Goal: Task Accomplishment & Management: Complete application form

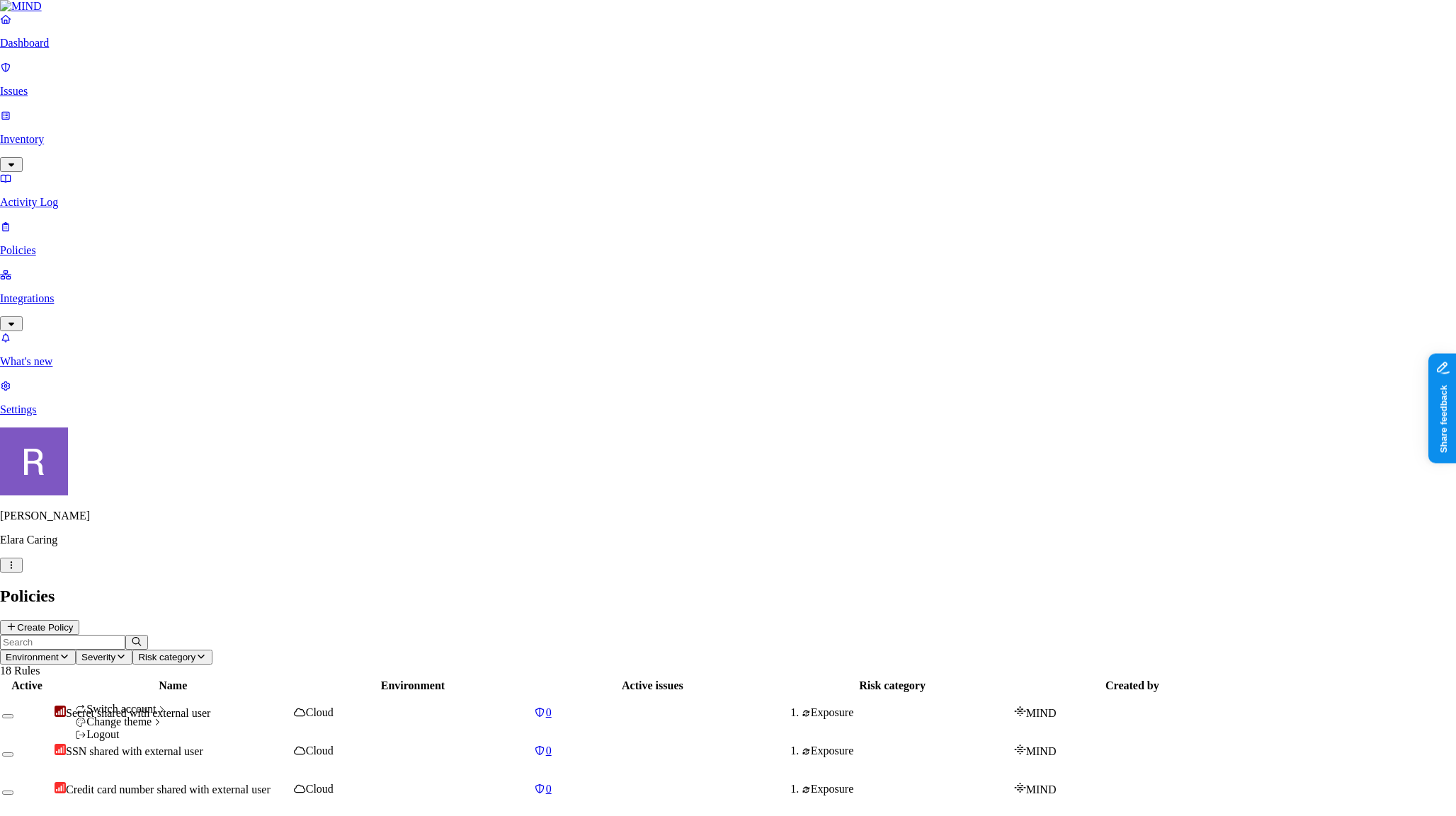
click at [129, 793] on html "Dashboard Issues Inventory Activity Log Policies Integrations What's new 1 Sett…" at bounding box center [728, 696] width 1456 height 1394
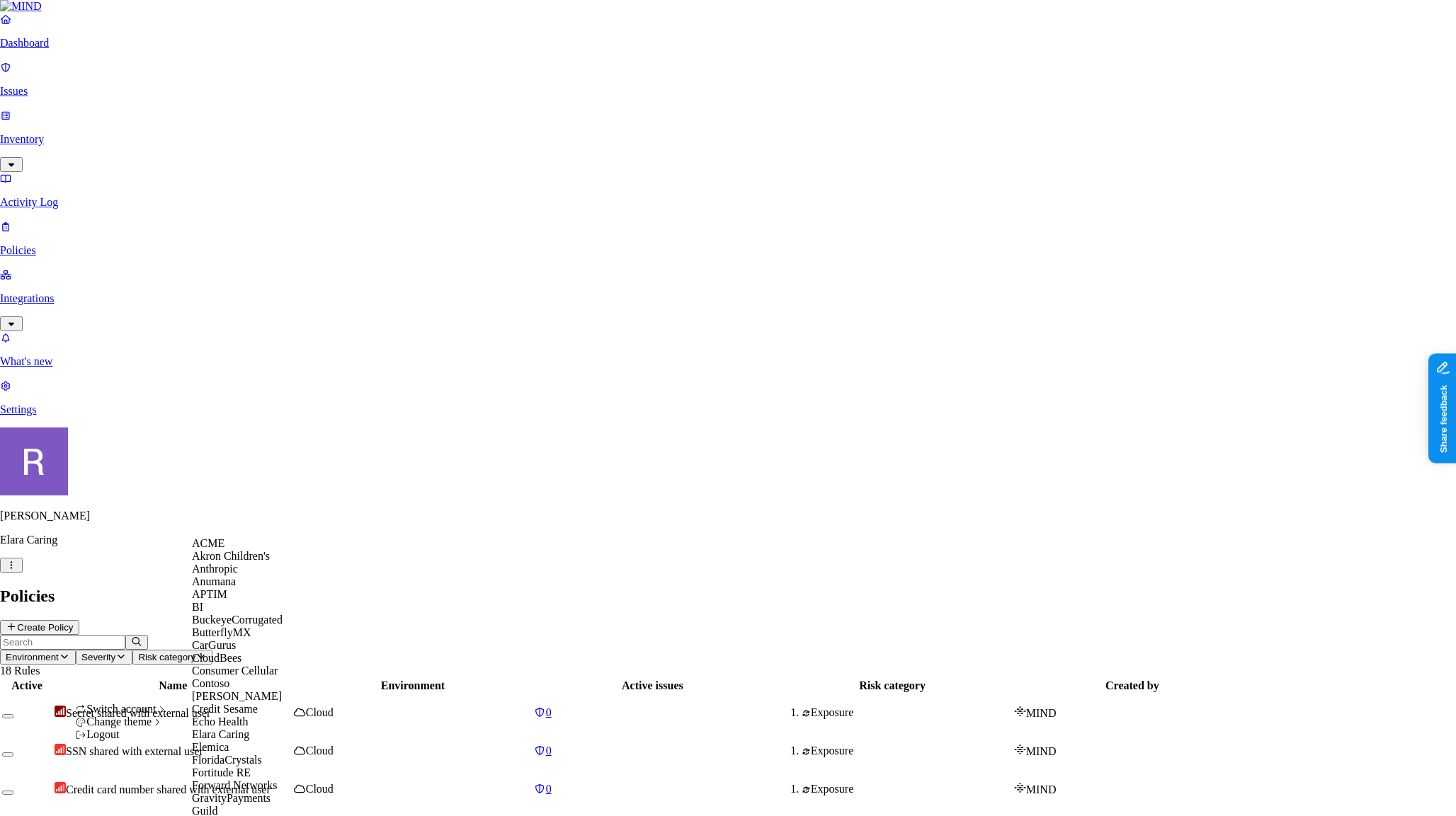
click at [258, 550] on div "ACME" at bounding box center [261, 543] width 138 height 12
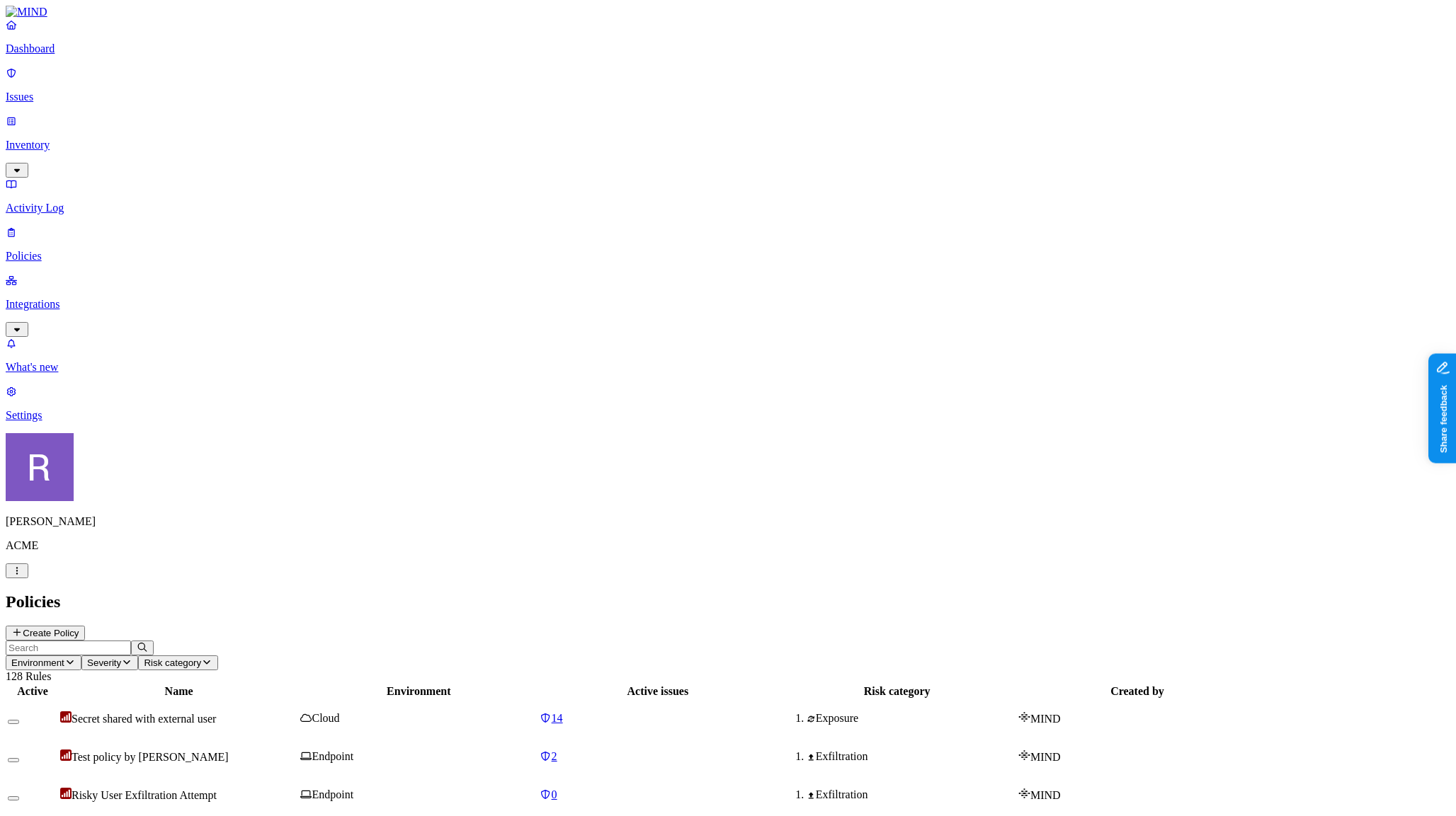
click at [77, 55] on link "Dashboard" at bounding box center [728, 36] width 1444 height 37
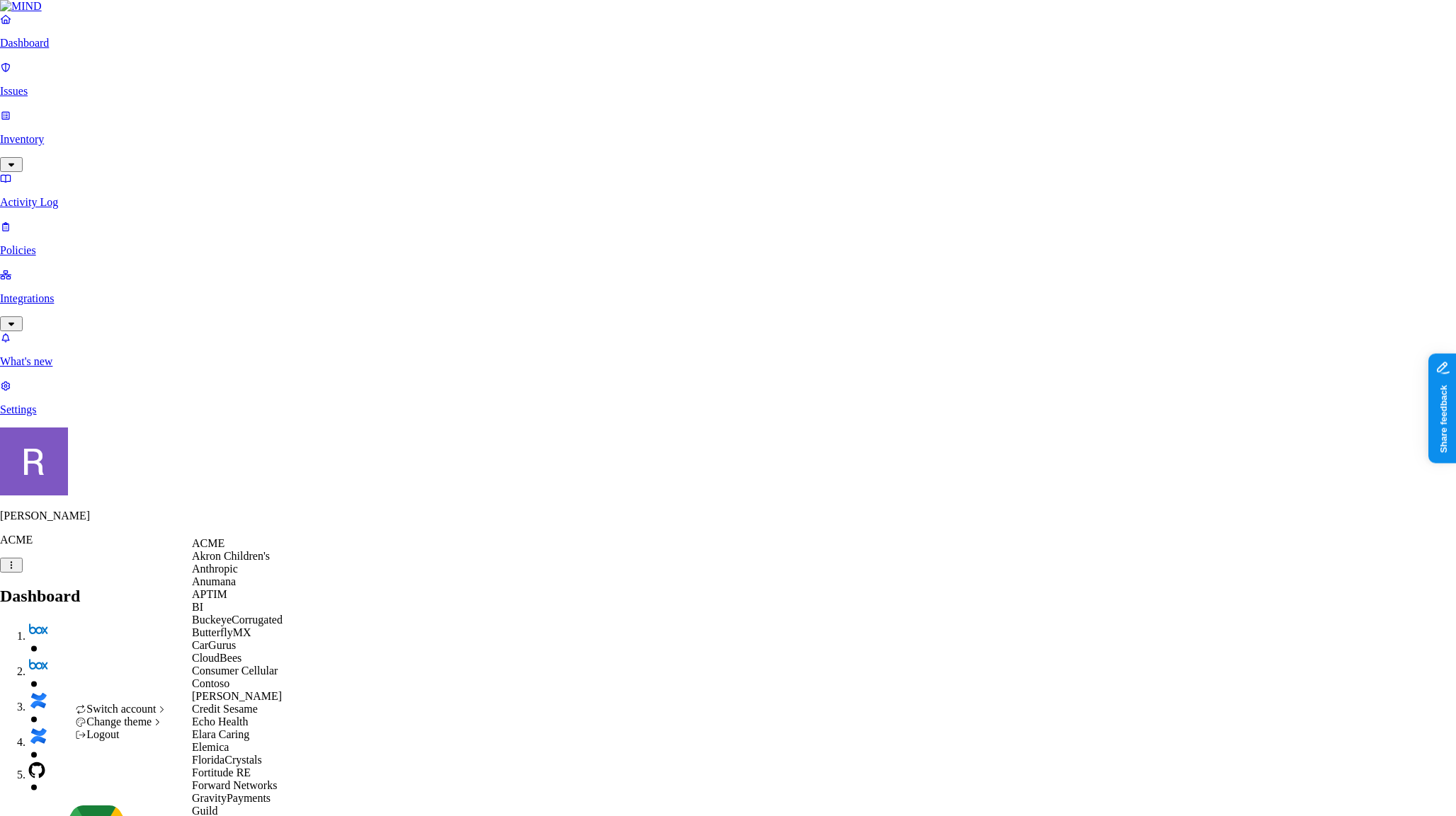
click at [218, 550] on span "ACME" at bounding box center [209, 543] width 33 height 12
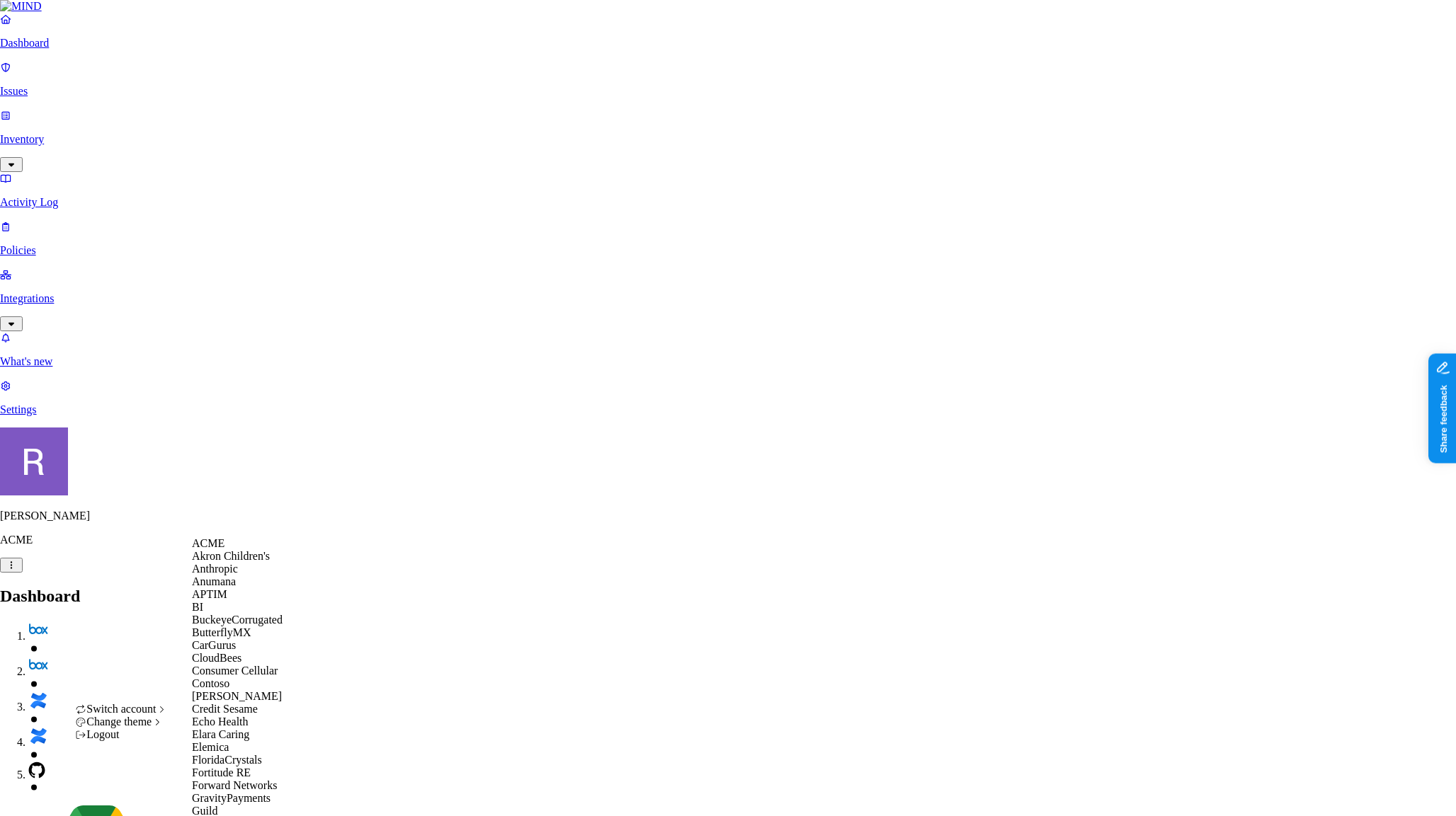
click at [224, 550] on span "ACME" at bounding box center [209, 543] width 33 height 12
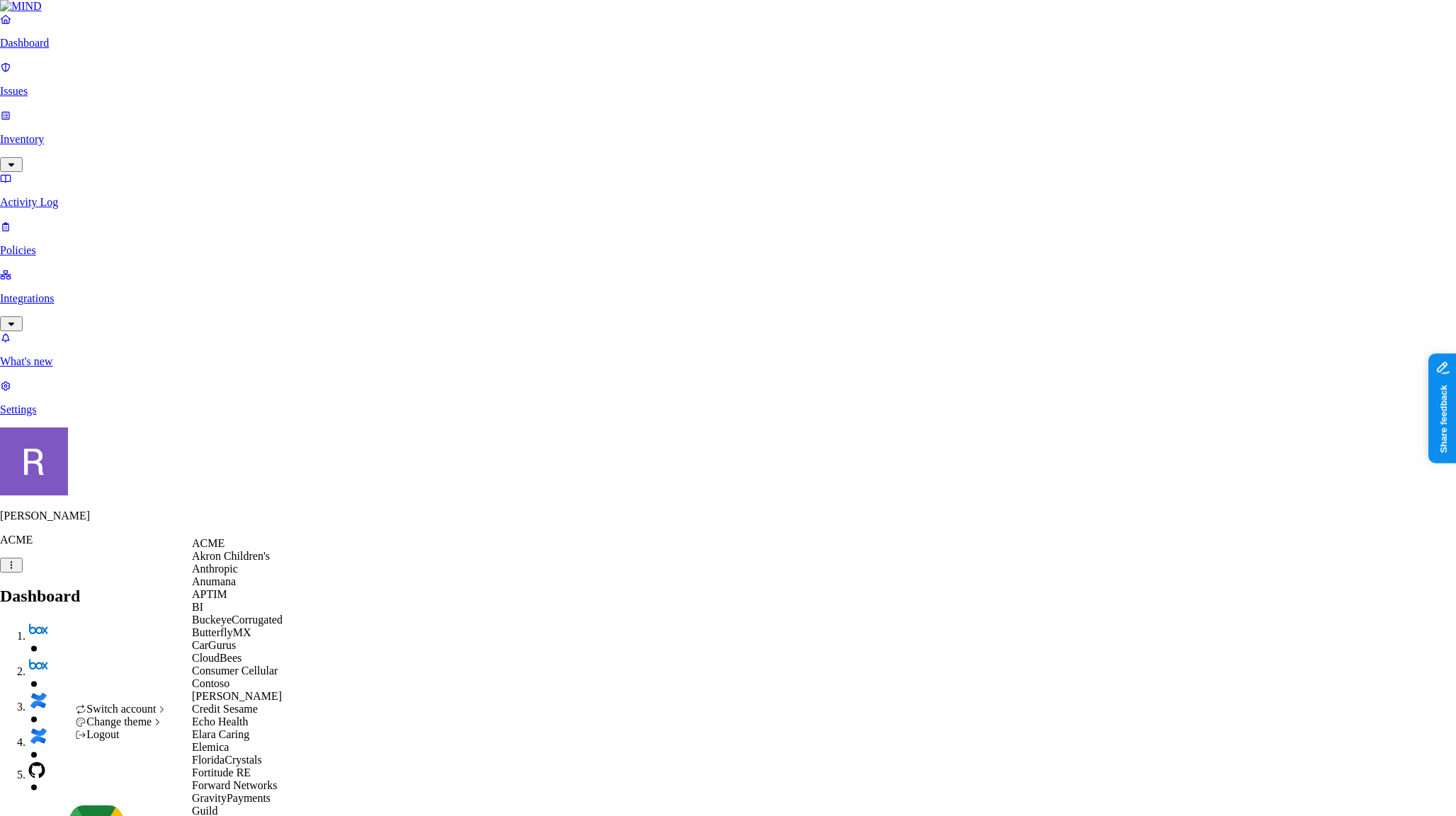
scroll to position [979, 0]
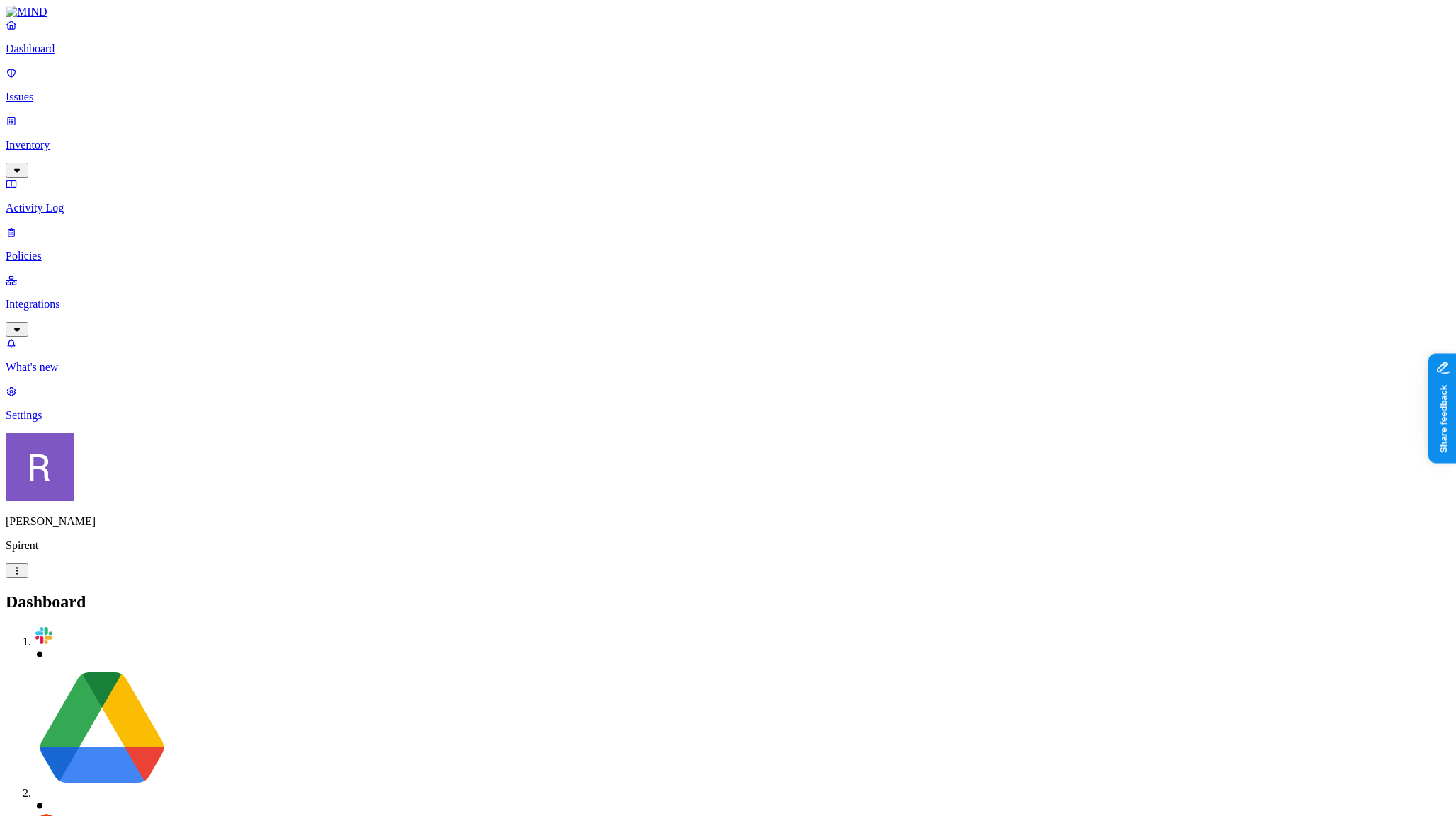
click at [63, 76] on link "Issues" at bounding box center [728, 85] width 1444 height 37
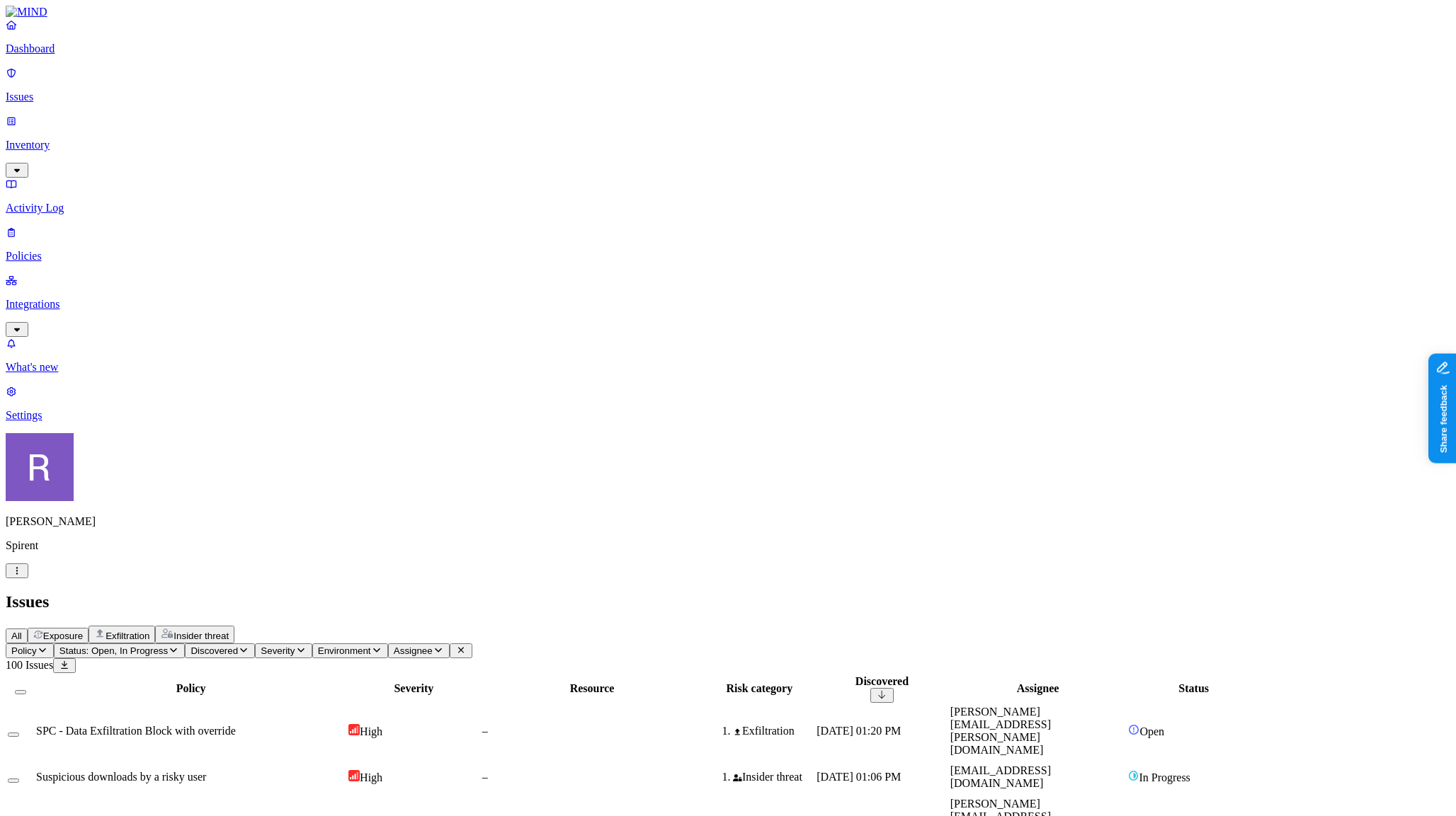
click at [346, 797] on td "Suspicious downloads by a risky user" at bounding box center [190, 823] width 311 height 53
click at [111, 250] on p "Policies" at bounding box center [728, 256] width 1444 height 12
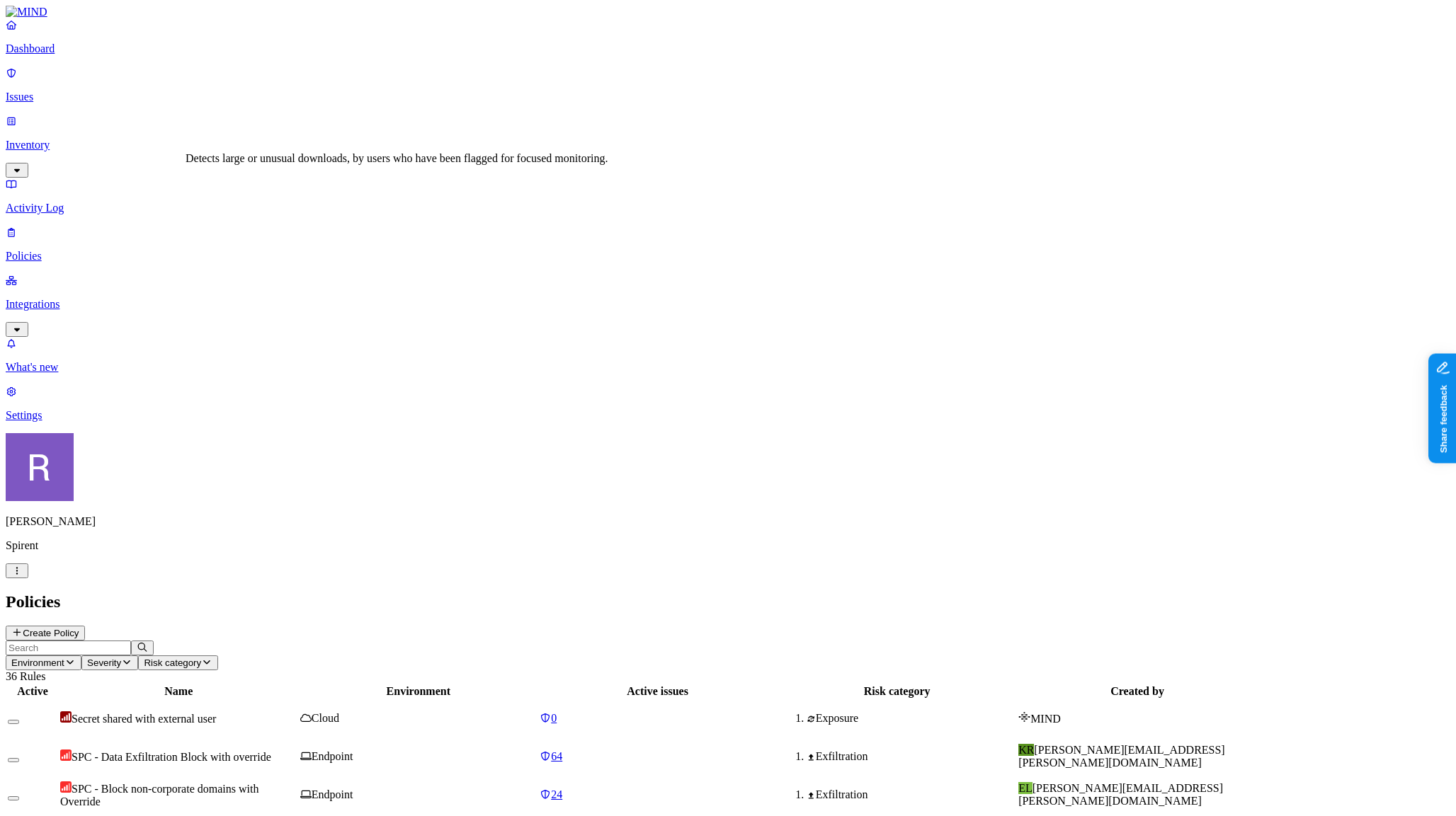
click at [259, 783] on span "SPC - Block non-corporate domains with Override" at bounding box center [159, 795] width 199 height 25
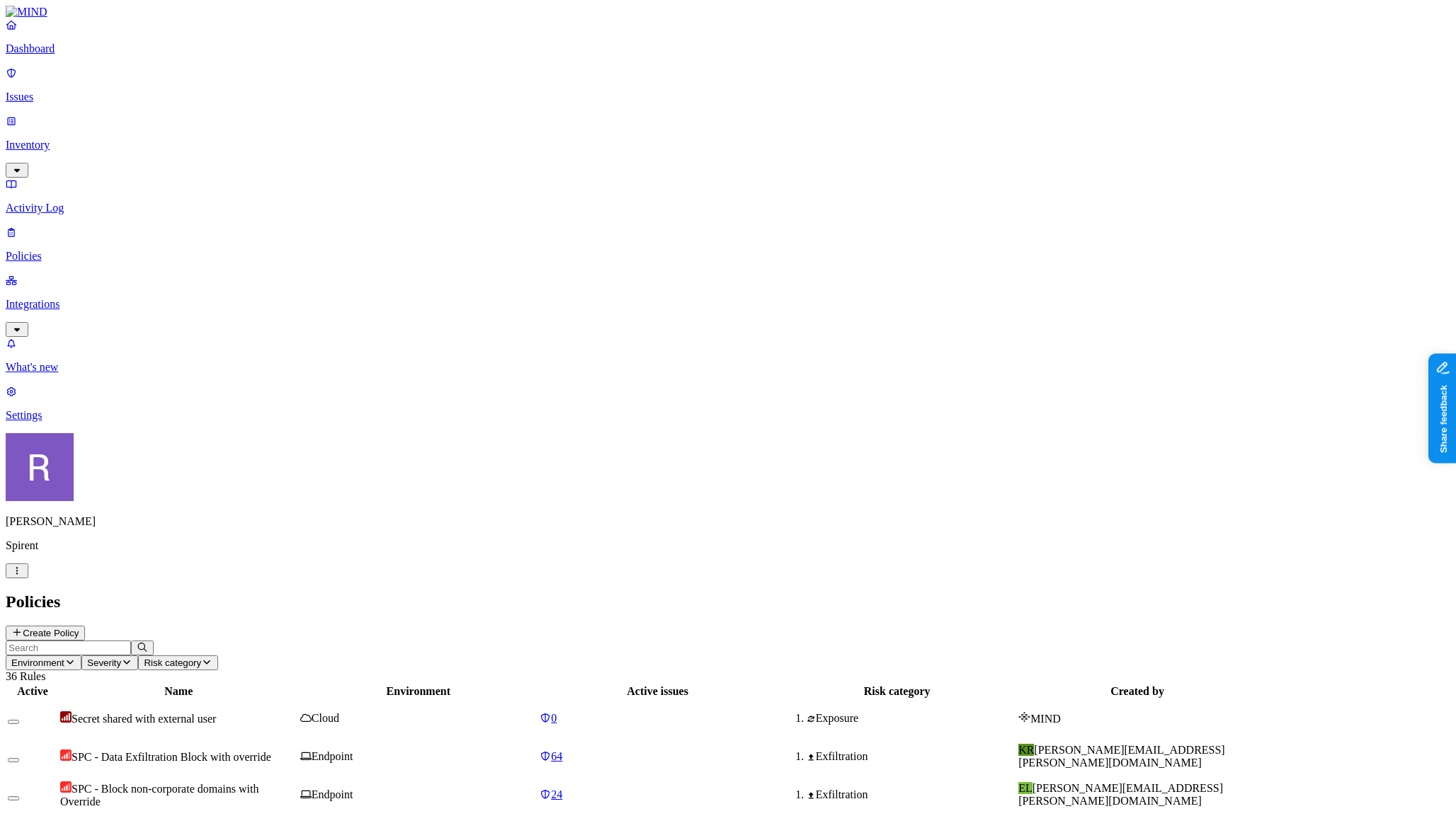
click at [298, 701] on td "Secret shared with external user" at bounding box center [178, 719] width 238 height 37
drag, startPoint x: 1044, startPoint y: 16, endPoint x: 953, endPoint y: 56, distance: 99.4
click at [259, 783] on span "SPC - Block non-corporate domains with Override" at bounding box center [159, 795] width 199 height 25
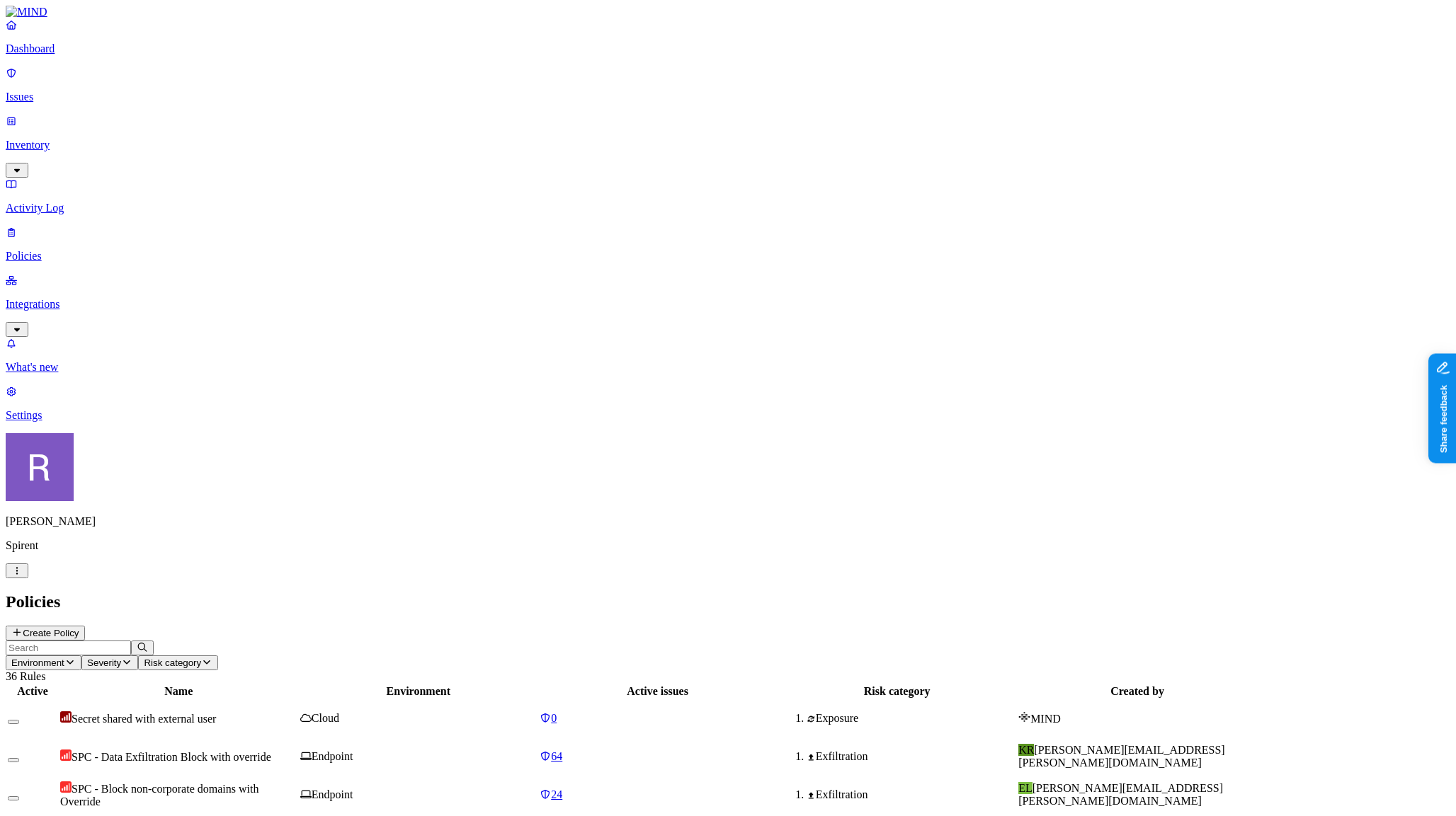
scroll to position [254, 0]
drag, startPoint x: 1050, startPoint y: 16, endPoint x: 977, endPoint y: 46, distance: 78.9
drag, startPoint x: 426, startPoint y: 129, endPoint x: 448, endPoint y: 143, distance: 26.1
click at [298, 750] on div "SPC - Data Exfiltration Block with override" at bounding box center [179, 757] width 237 height 14
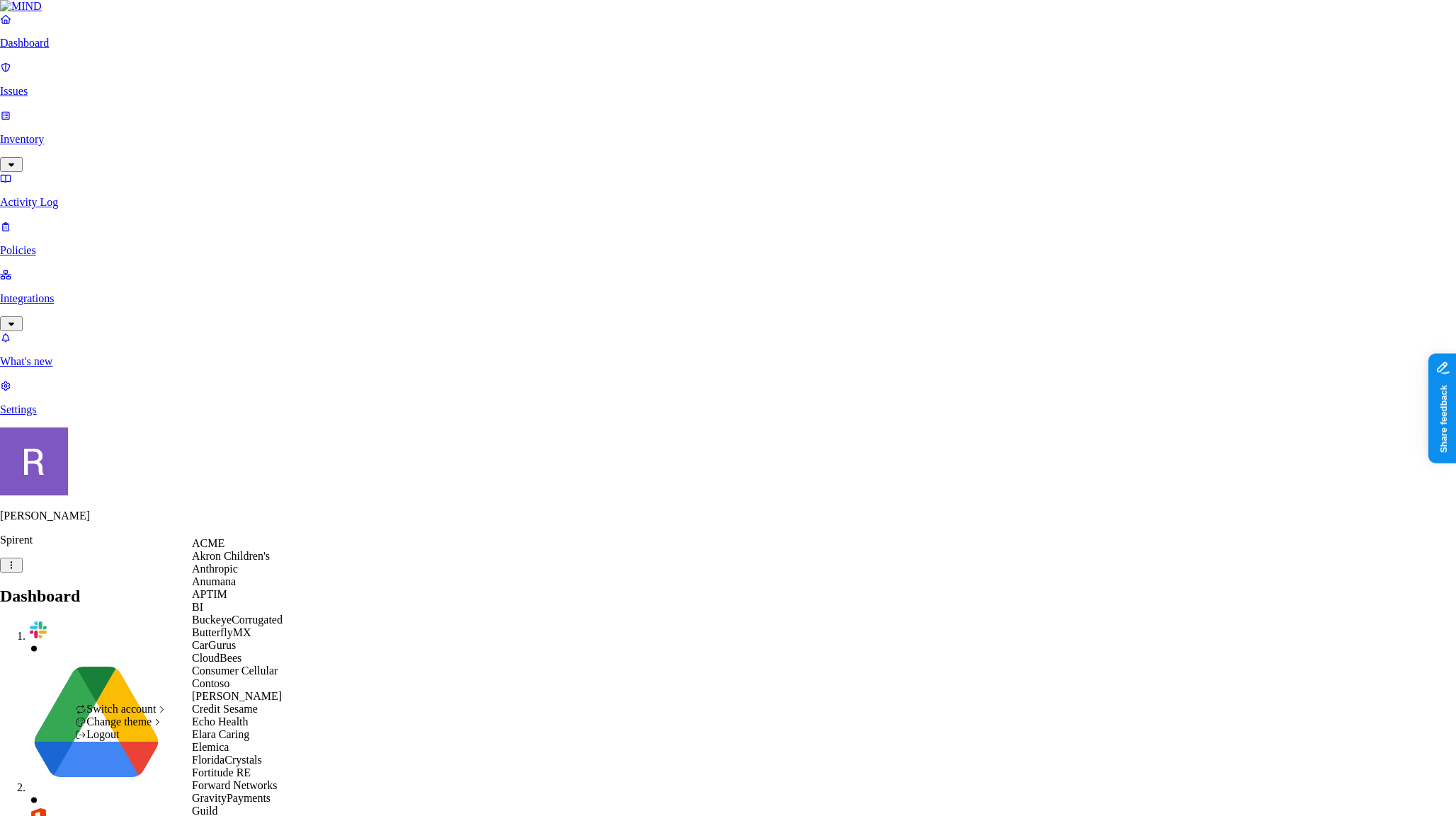
click at [212, 550] on span "ACME" at bounding box center [209, 543] width 33 height 12
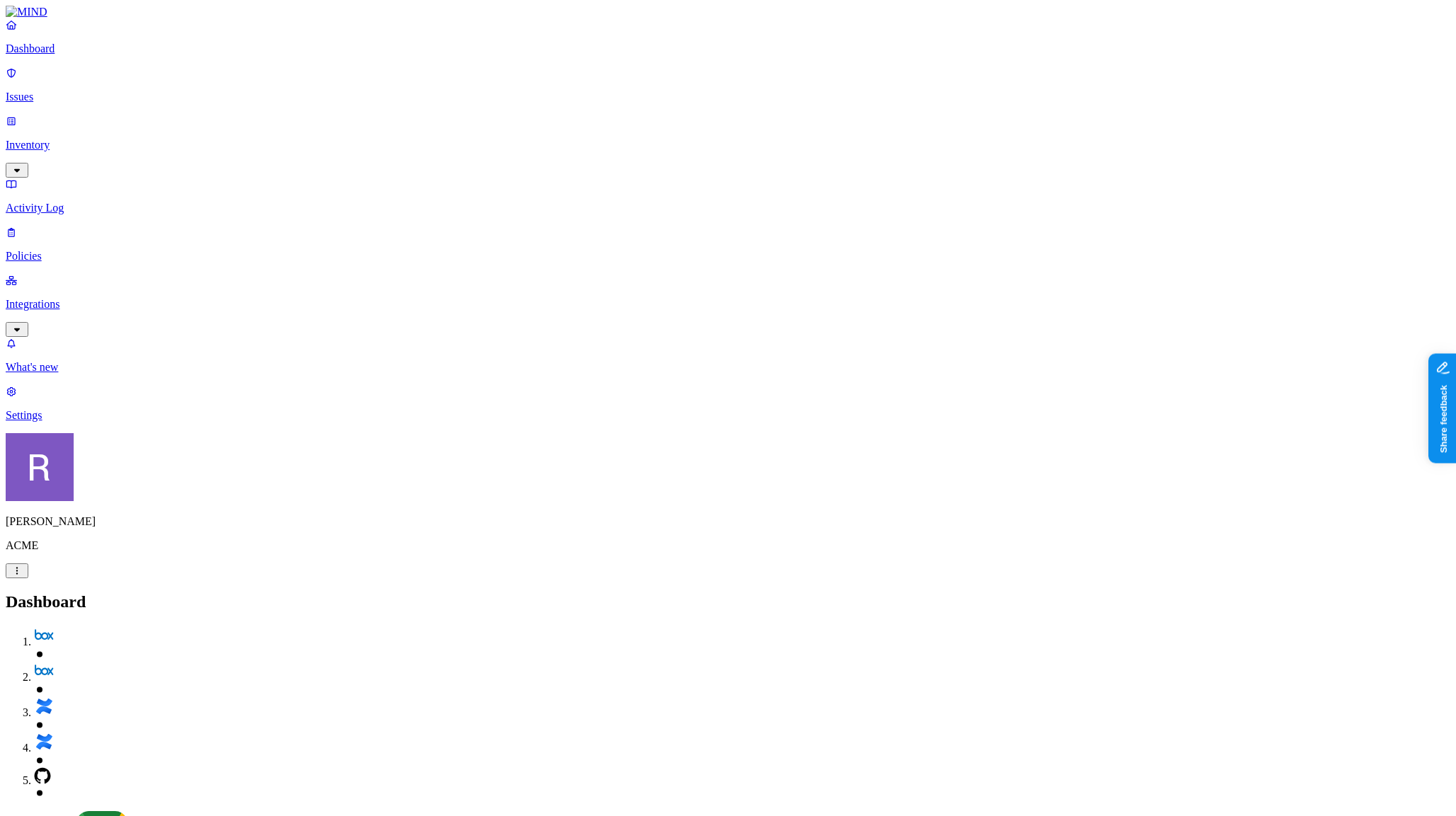
click at [500, 593] on h2 "Dashboard" at bounding box center [728, 602] width 1444 height 19
click at [88, 298] on p "Integrations" at bounding box center [728, 304] width 1444 height 12
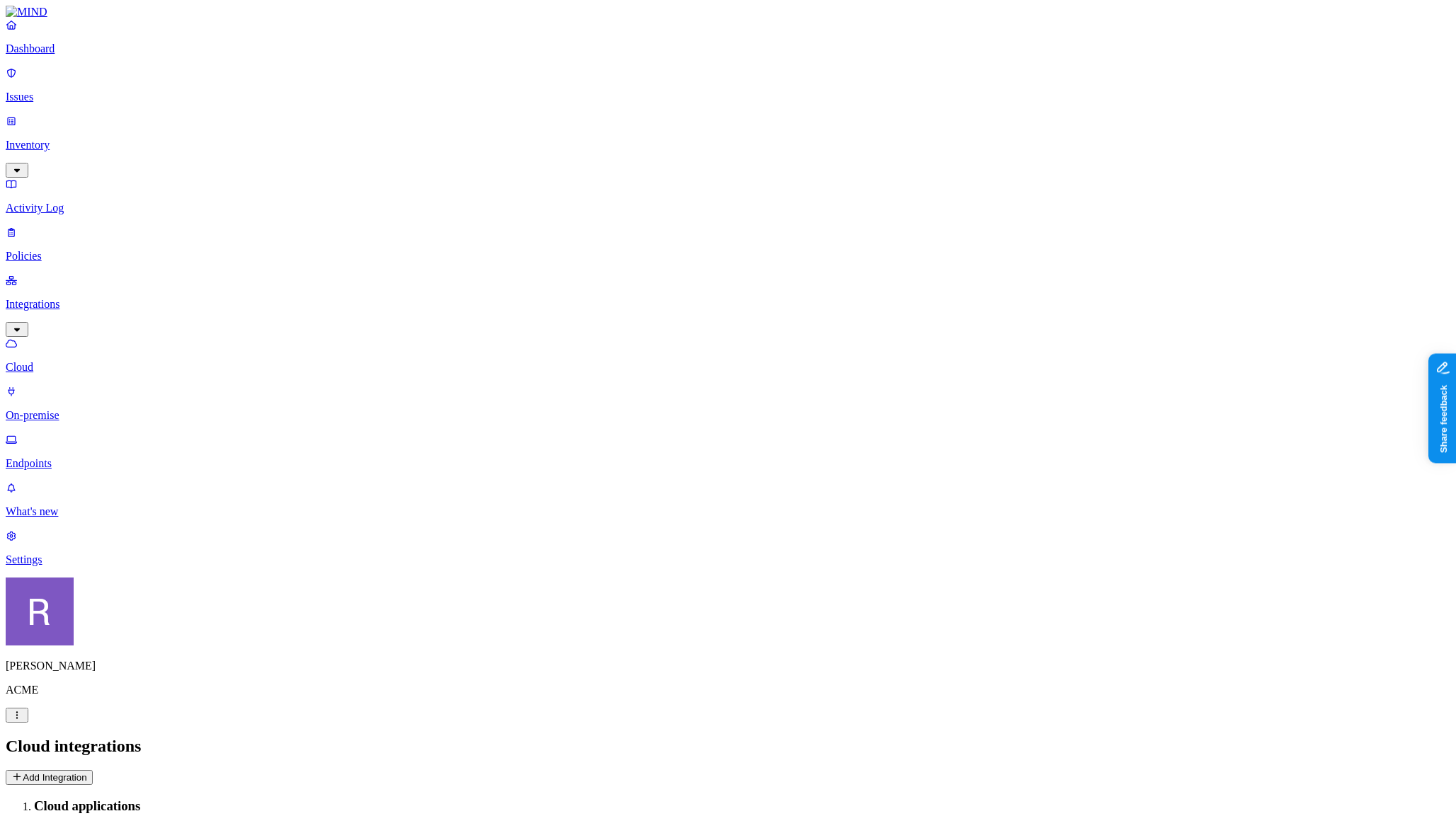
click at [73, 55] on p "Dashboard" at bounding box center [728, 49] width 1444 height 12
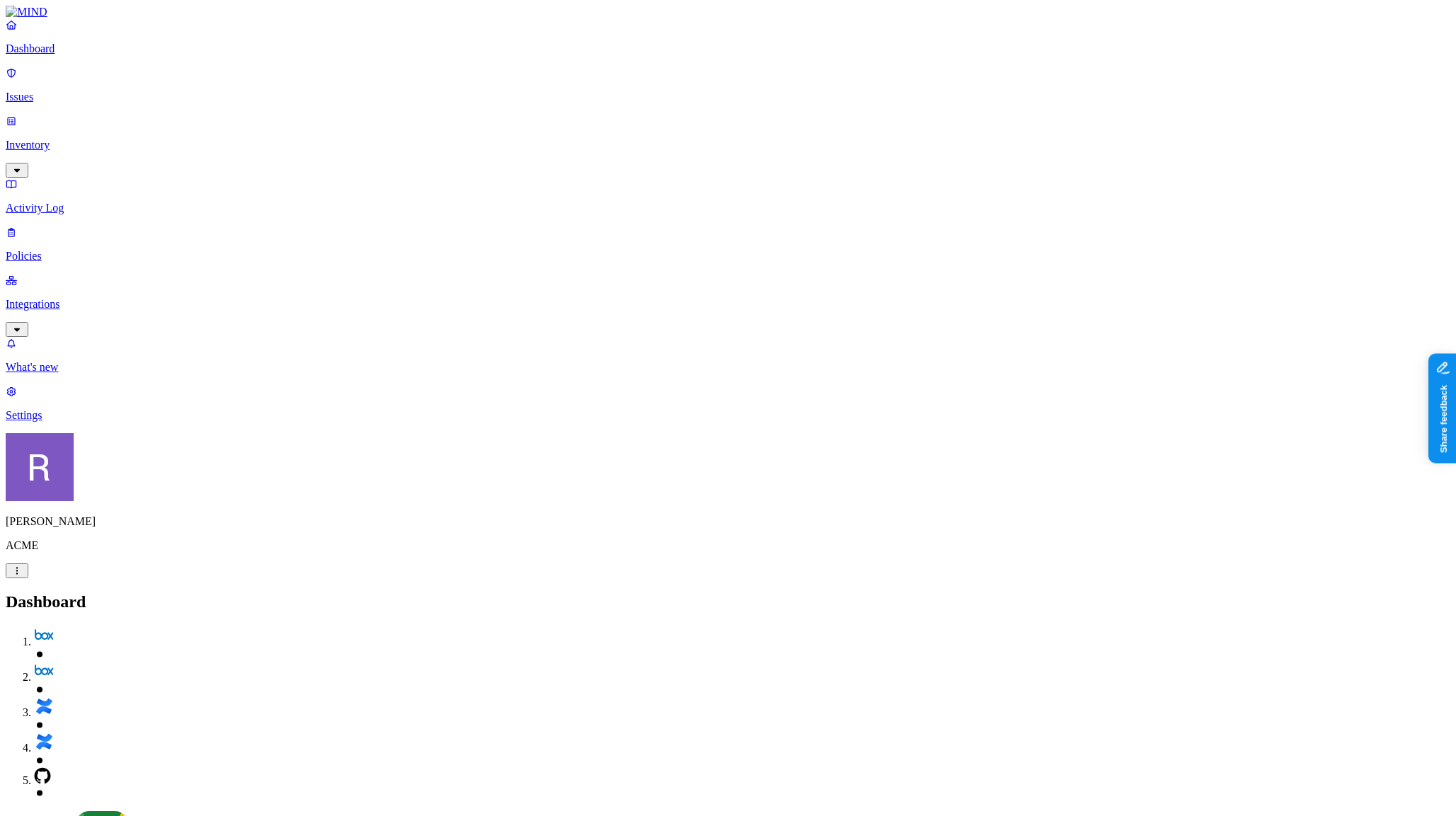
click at [77, 250] on p "Policies" at bounding box center [728, 256] width 1444 height 12
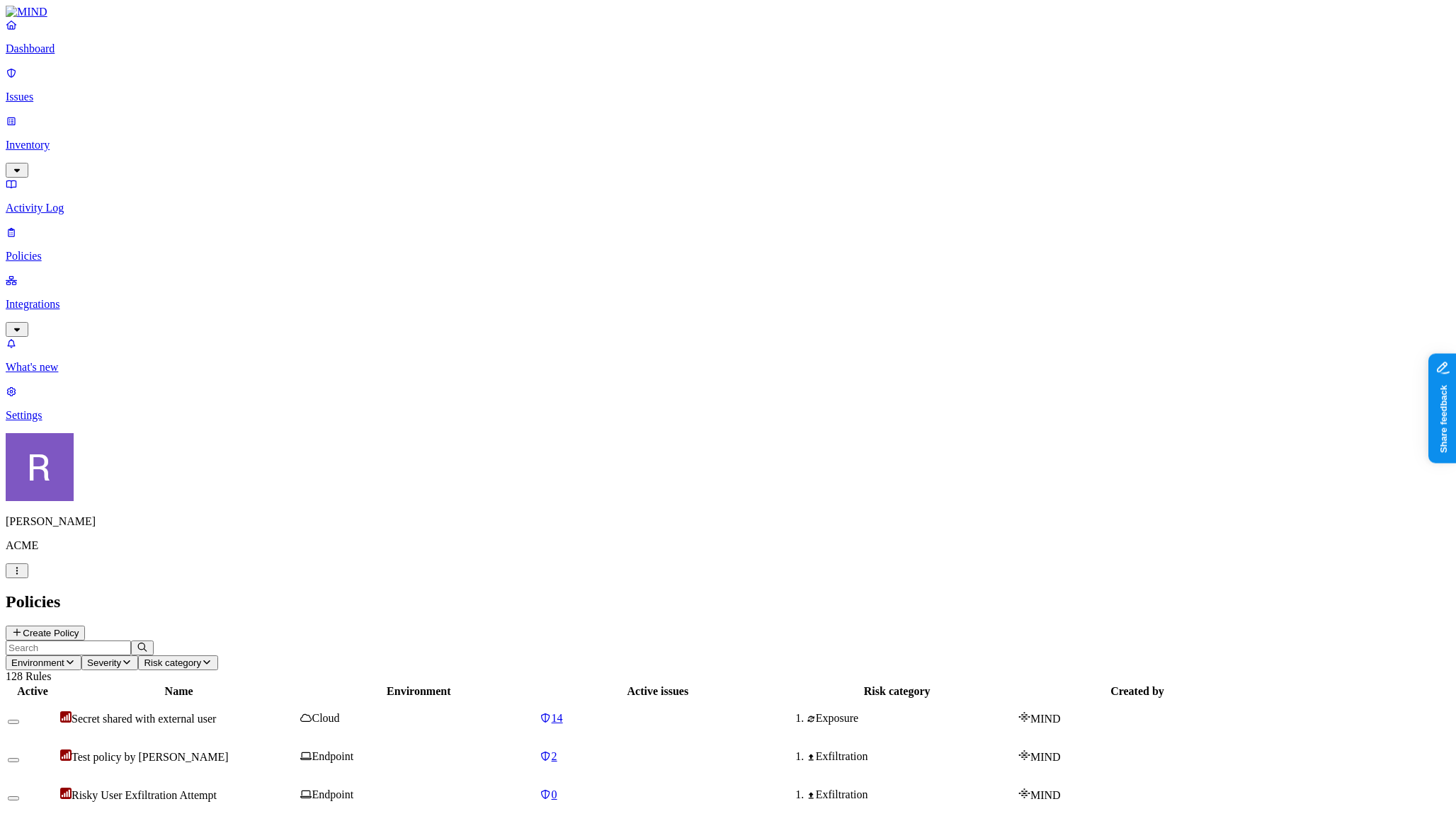
click at [85, 626] on button "Create Policy" at bounding box center [45, 633] width 79 height 15
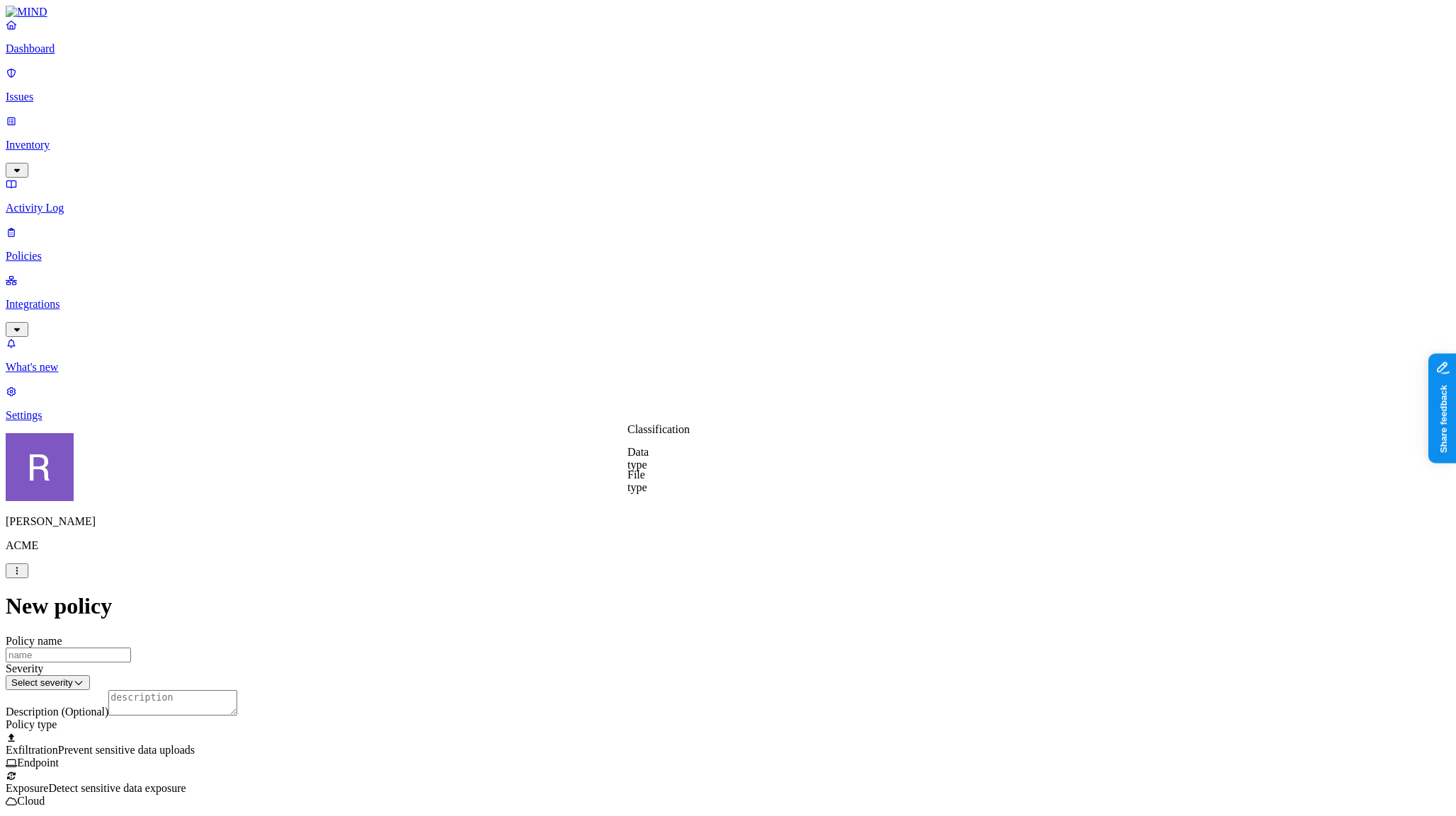
click at [661, 435] on label "Classification" at bounding box center [659, 429] width 63 height 12
click at [681, 451] on input "search" at bounding box center [690, 446] width 125 height 15
type input "g"
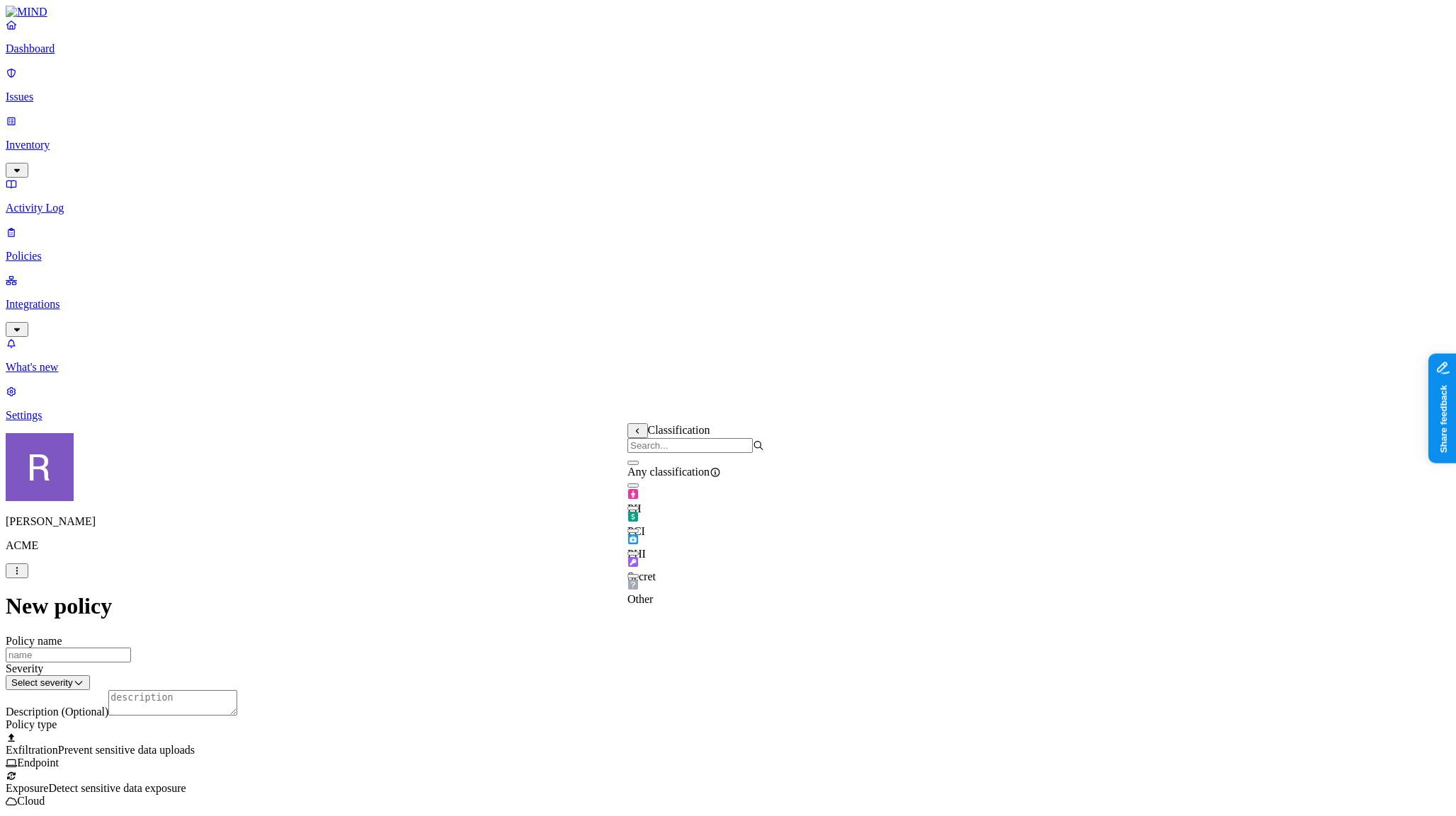
click at [657, 435] on label "Classification" at bounding box center [659, 429] width 63 height 12
click at [649, 574] on div "Secret" at bounding box center [696, 564] width 137 height 40
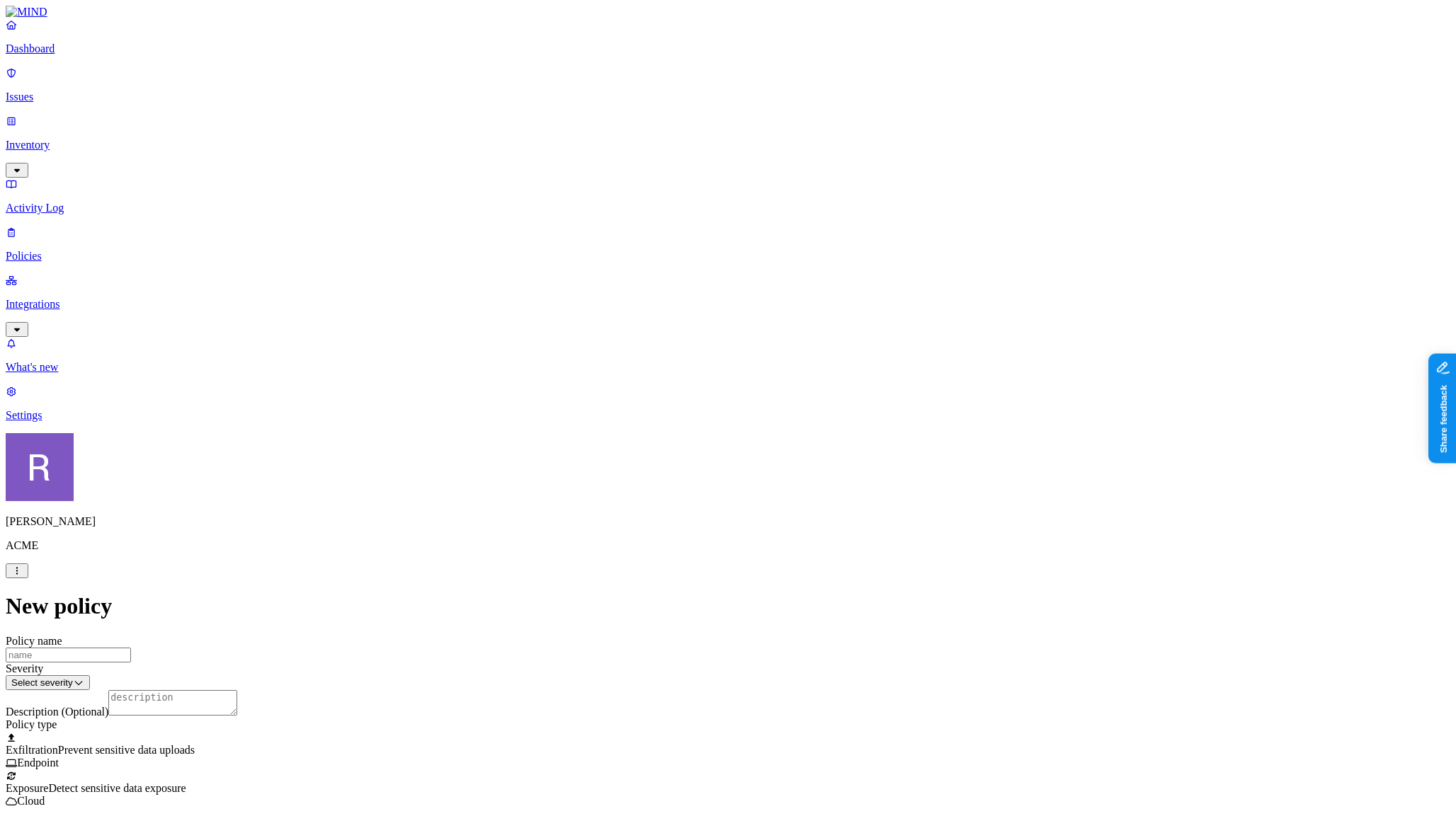
click at [674, 498] on label "Web Category" at bounding box center [673, 495] width 42 height 25
click at [666, 526] on label "Web Domain" at bounding box center [670, 518] width 37 height 25
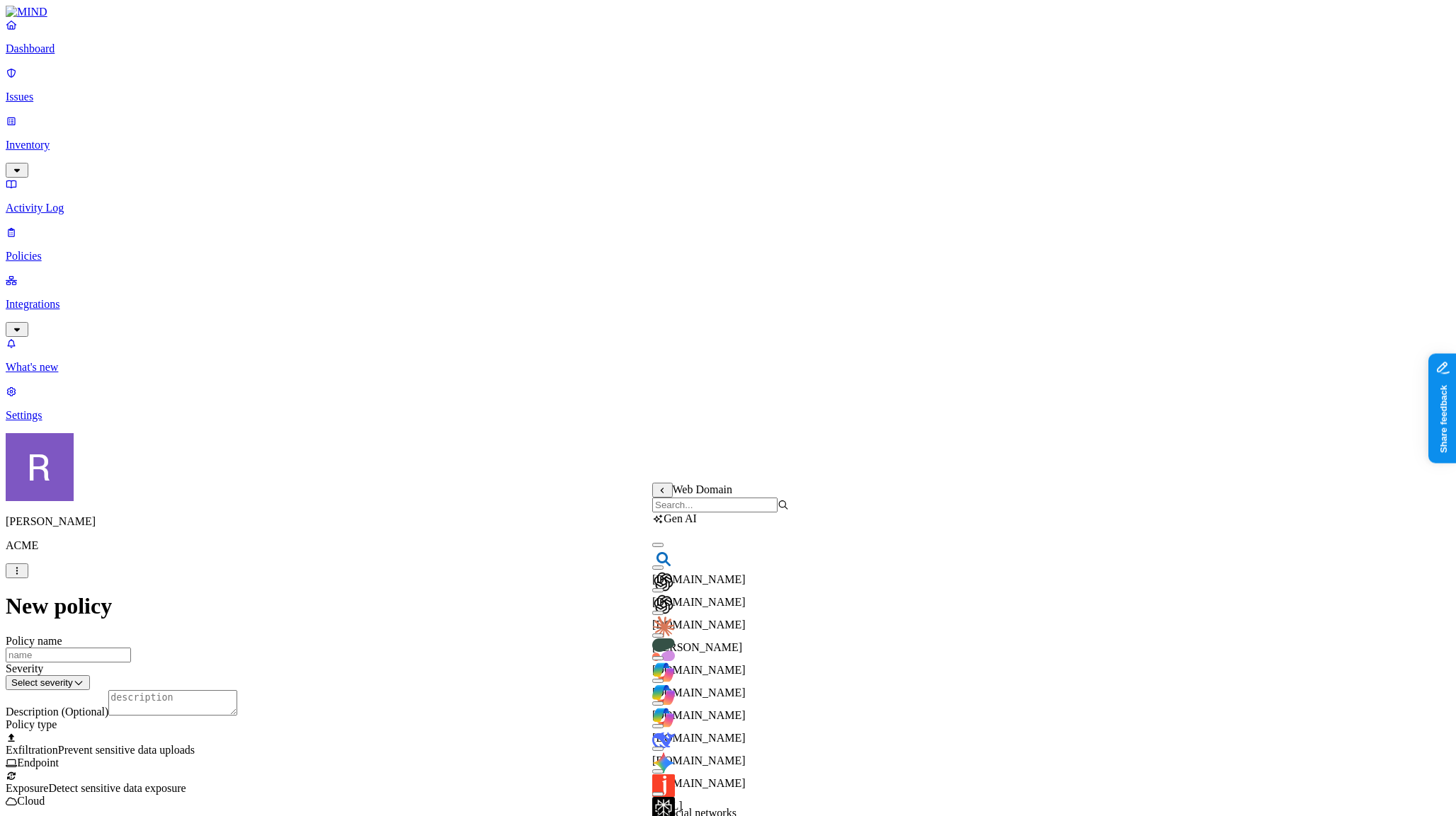
click at [669, 513] on input "search" at bounding box center [715, 505] width 125 height 15
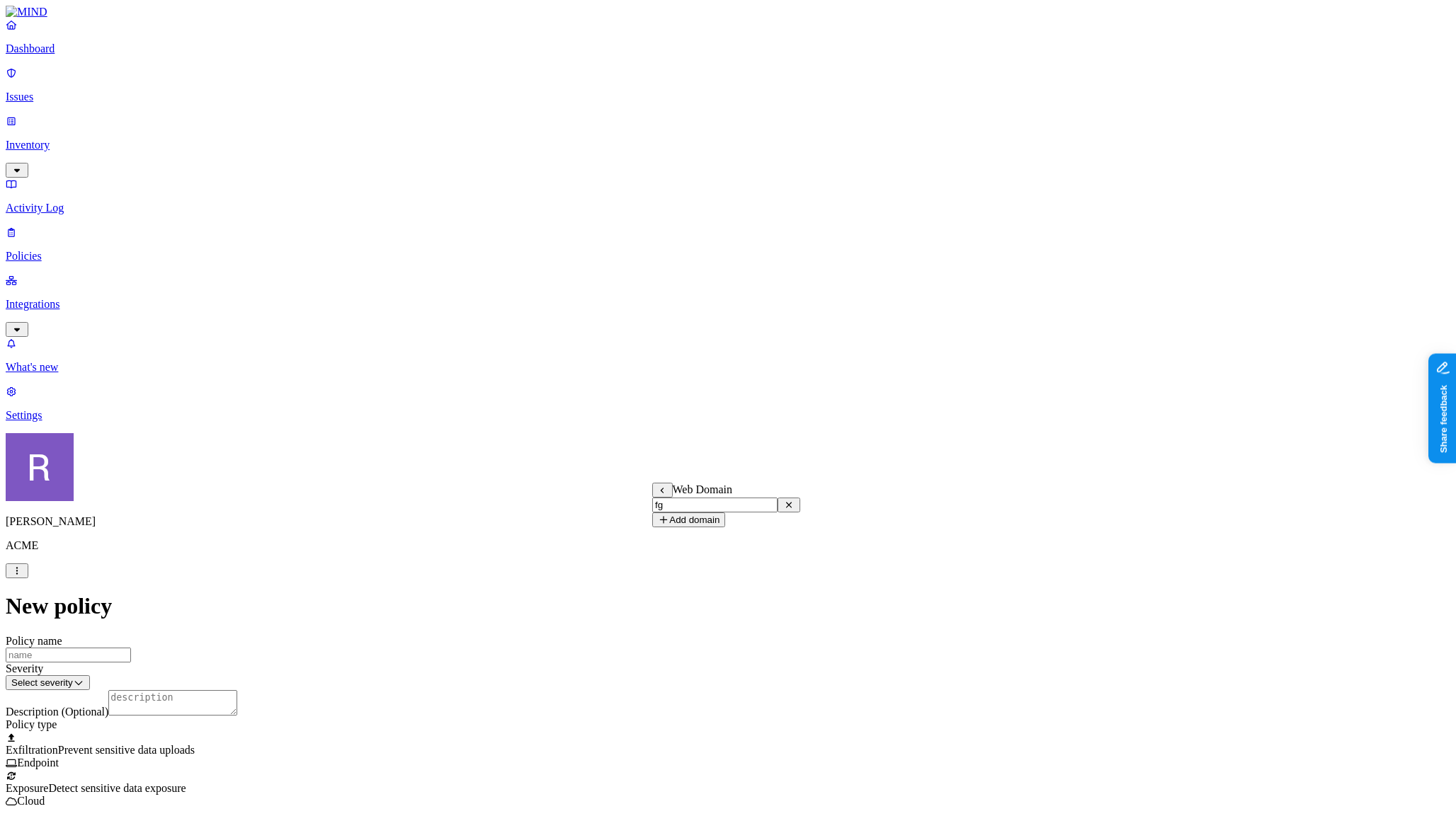
type input "f"
type input "git"
click at [664, 547] on button "button" at bounding box center [658, 545] width 12 height 4
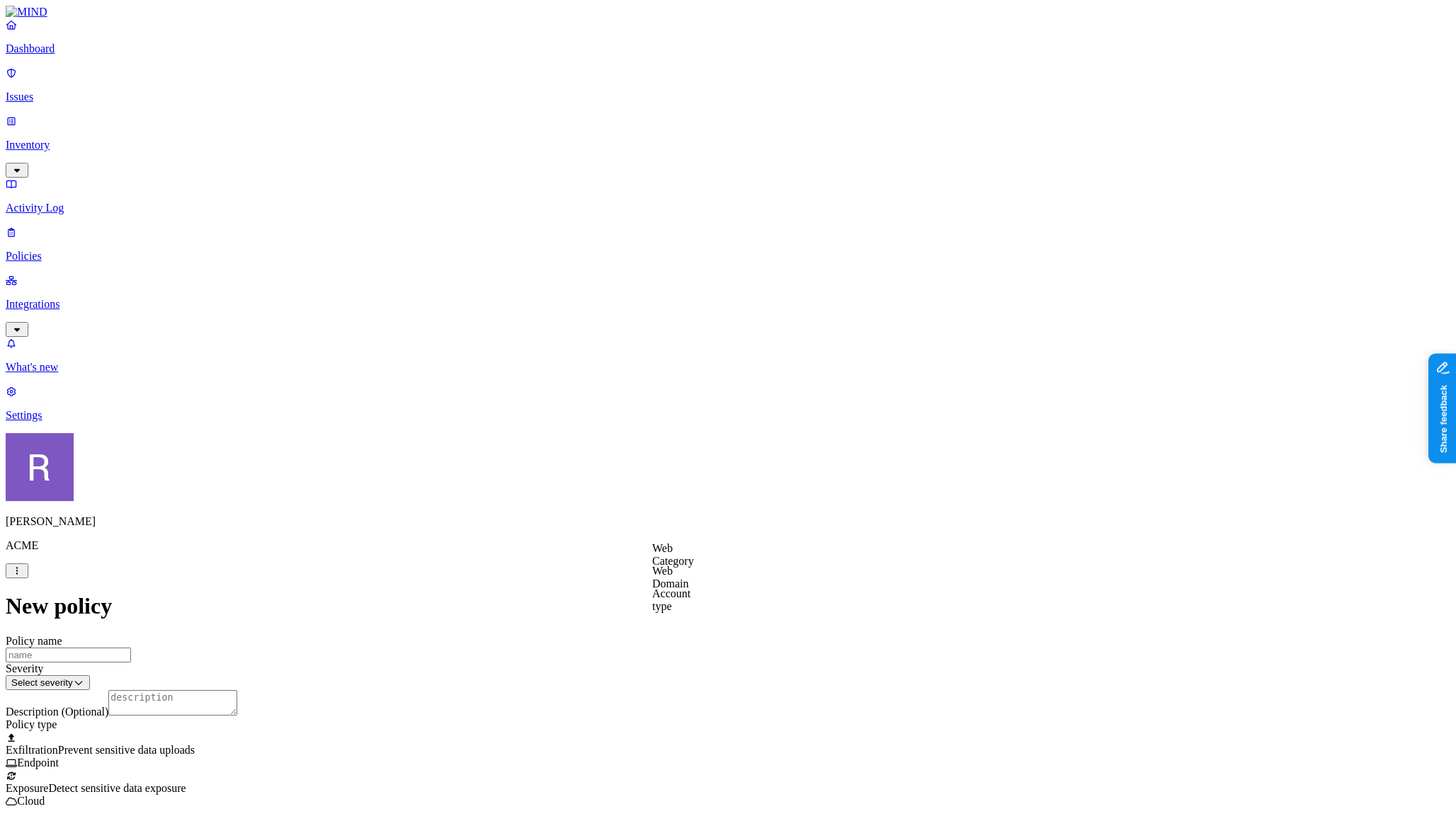
click at [689, 582] on label "Web Domain" at bounding box center [670, 577] width 37 height 25
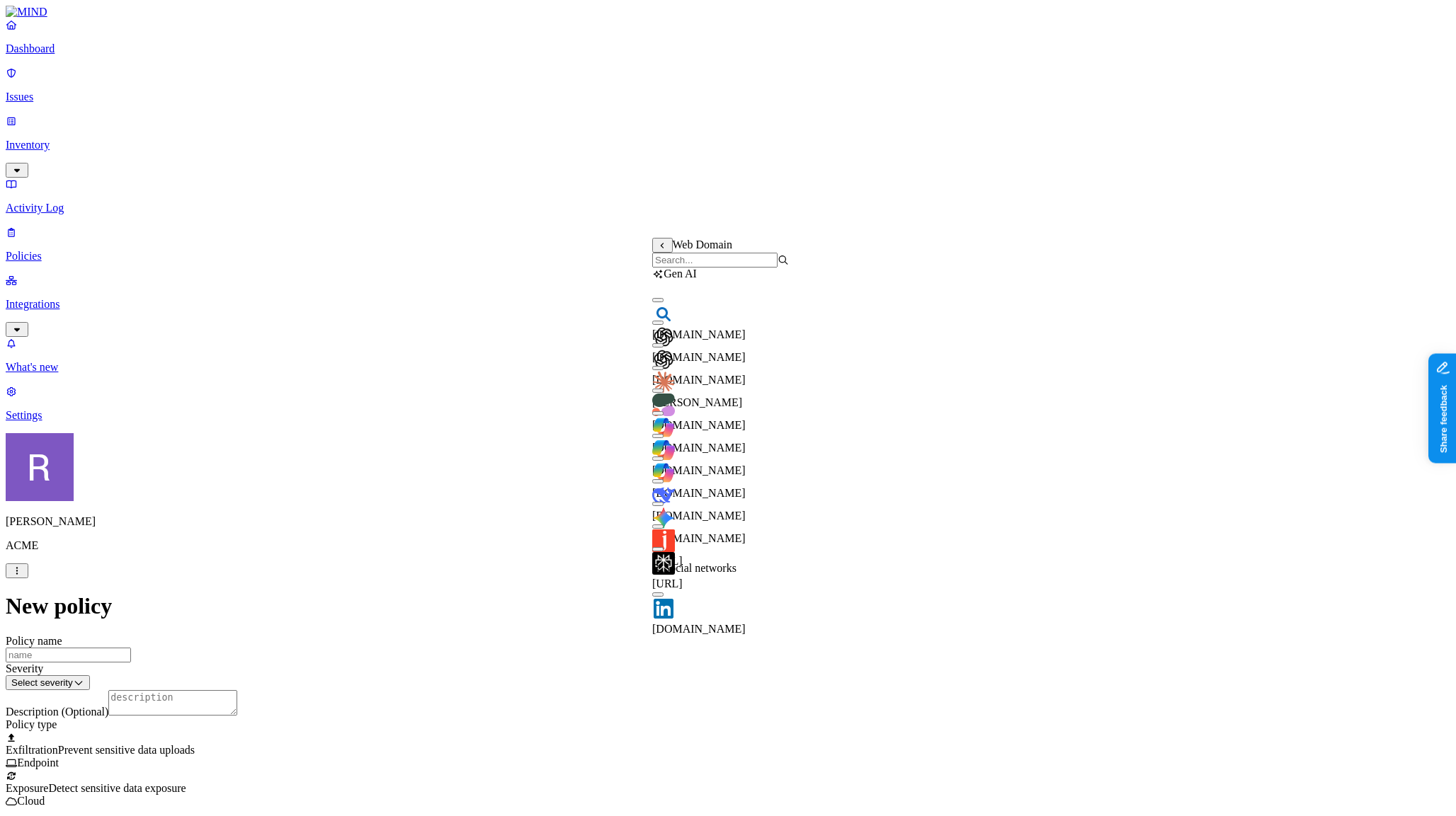
click at [664, 415] on button "button" at bounding box center [658, 413] width 12 height 4
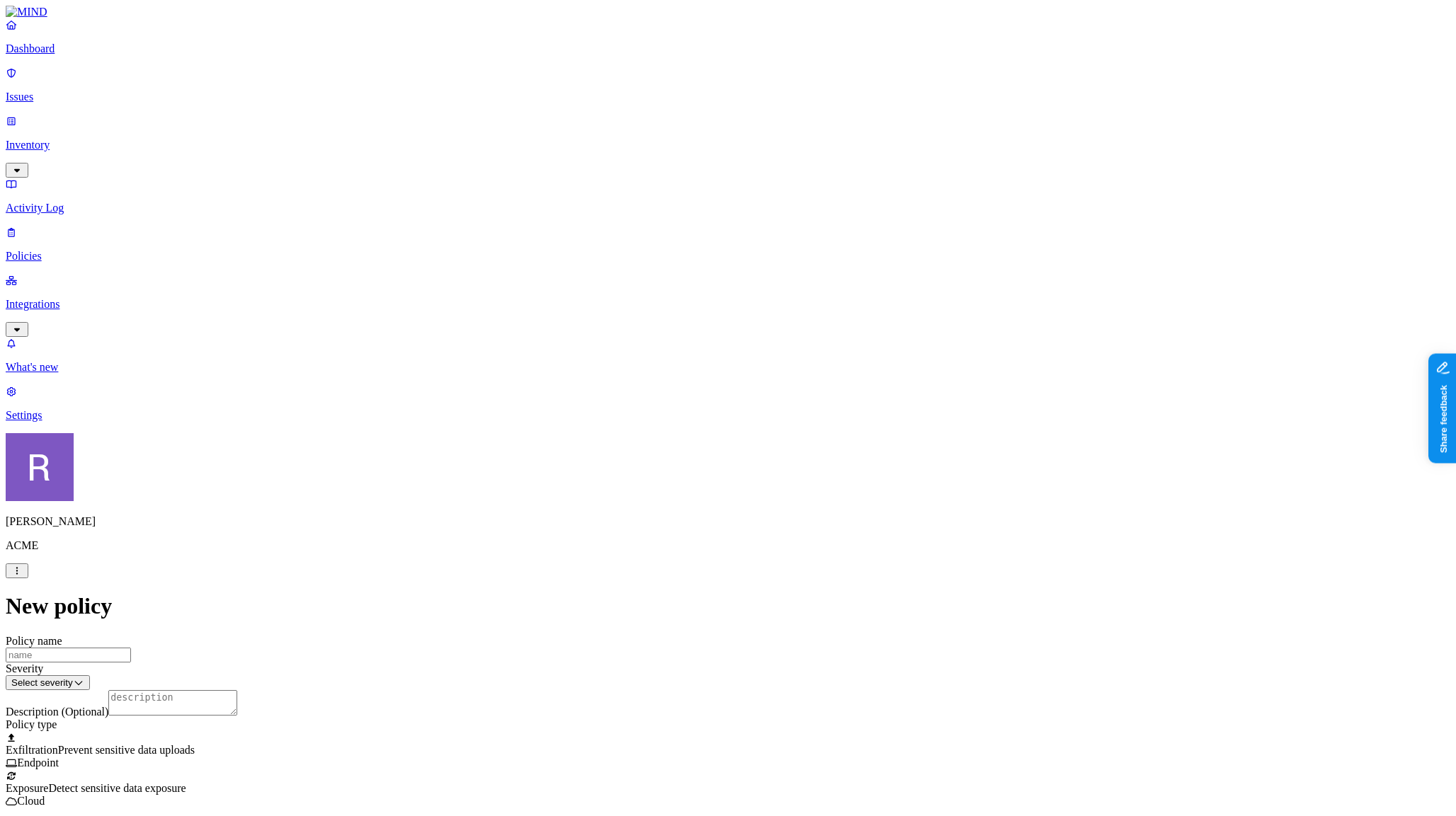
click at [812, 577] on label "AND" at bounding box center [805, 570] width 25 height 12
click at [810, 620] on label "Account type" at bounding box center [812, 615] width 38 height 25
click at [821, 570] on label "Unmanaged" at bounding box center [820, 563] width 54 height 12
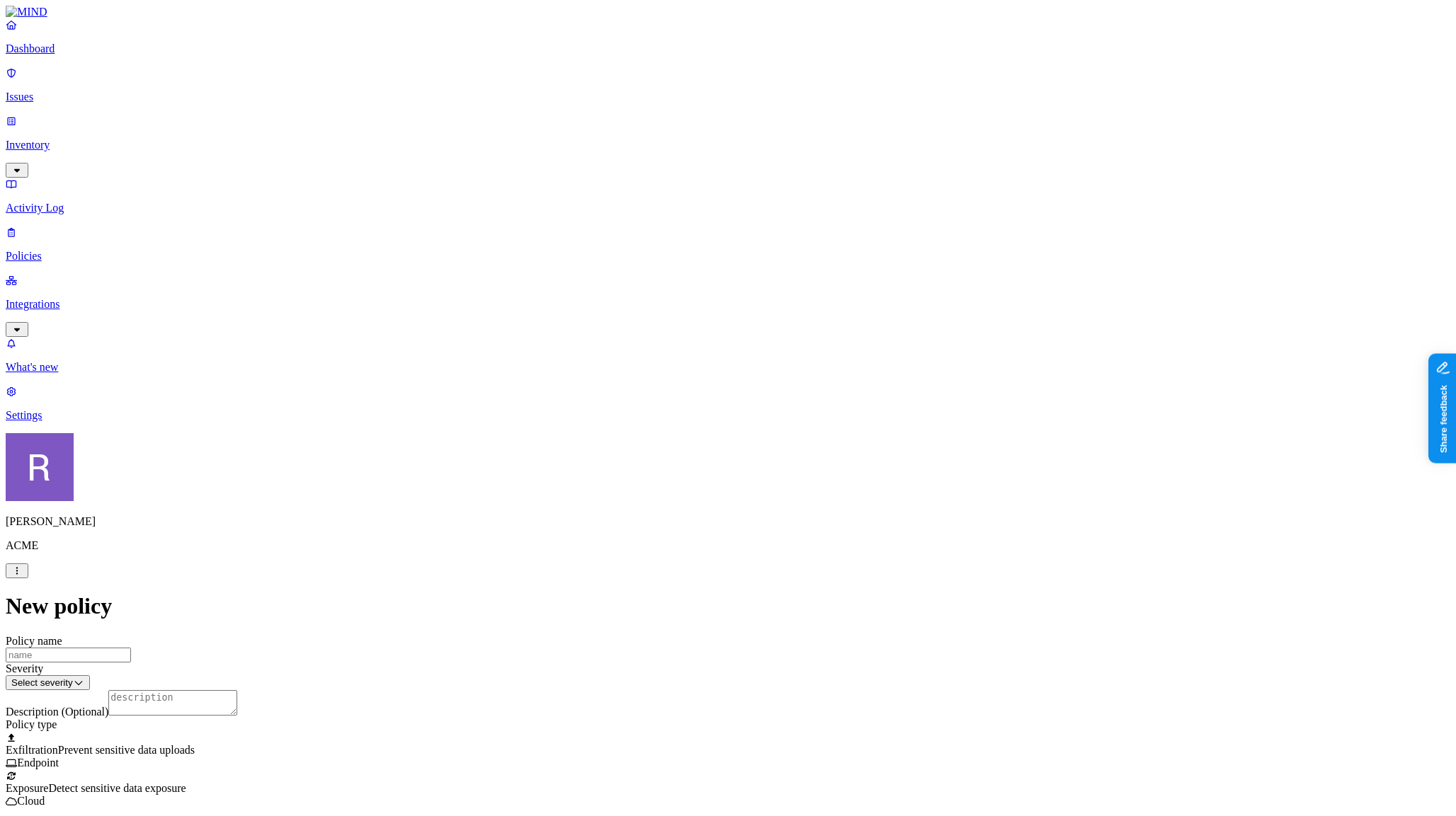
click at [816, 577] on label "OR" at bounding box center [808, 570] width 16 height 12
click at [829, 620] on label "Web Domain" at bounding box center [819, 615] width 37 height 25
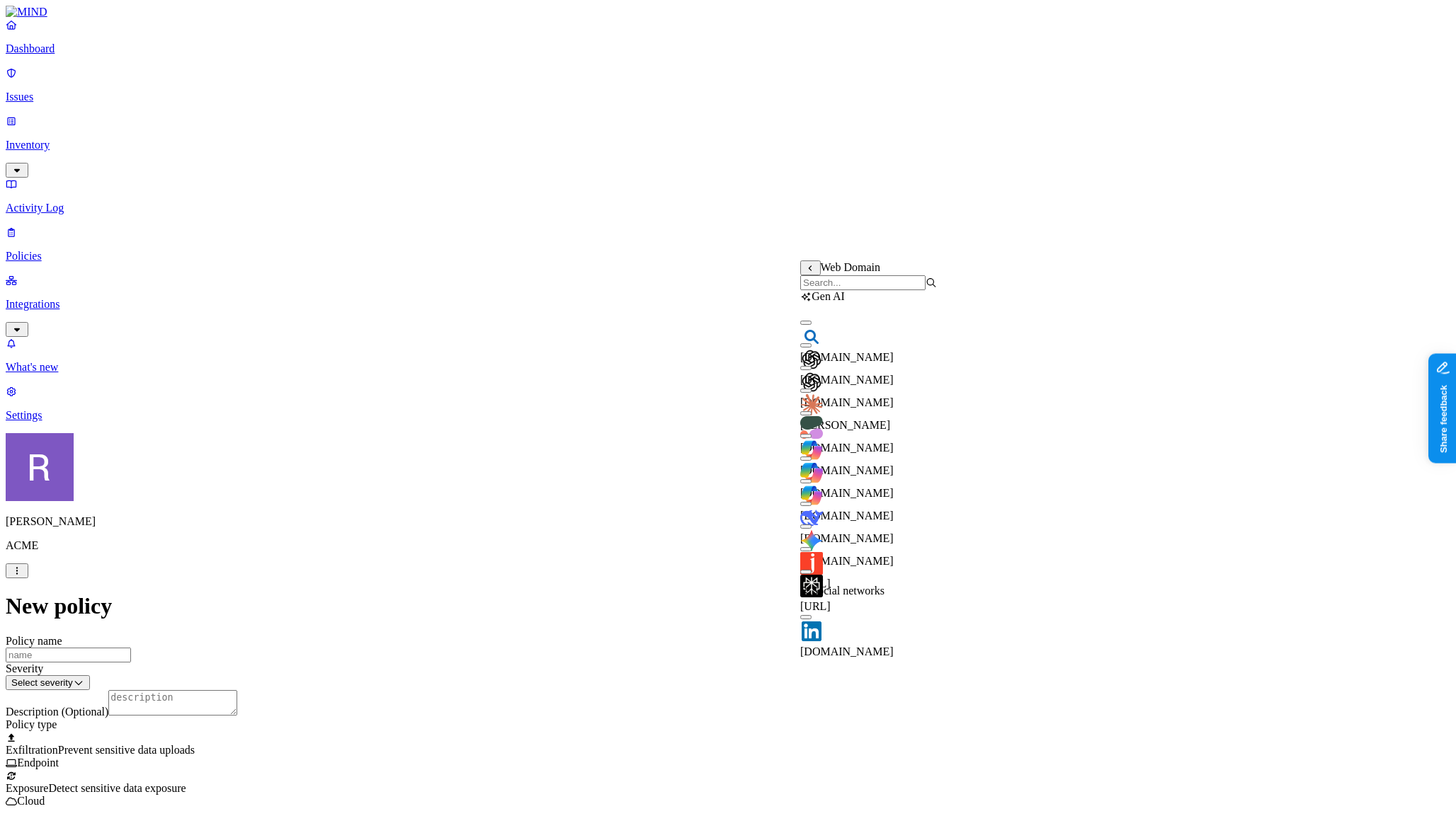
click at [811, 393] on button "button" at bounding box center [806, 391] width 12 height 4
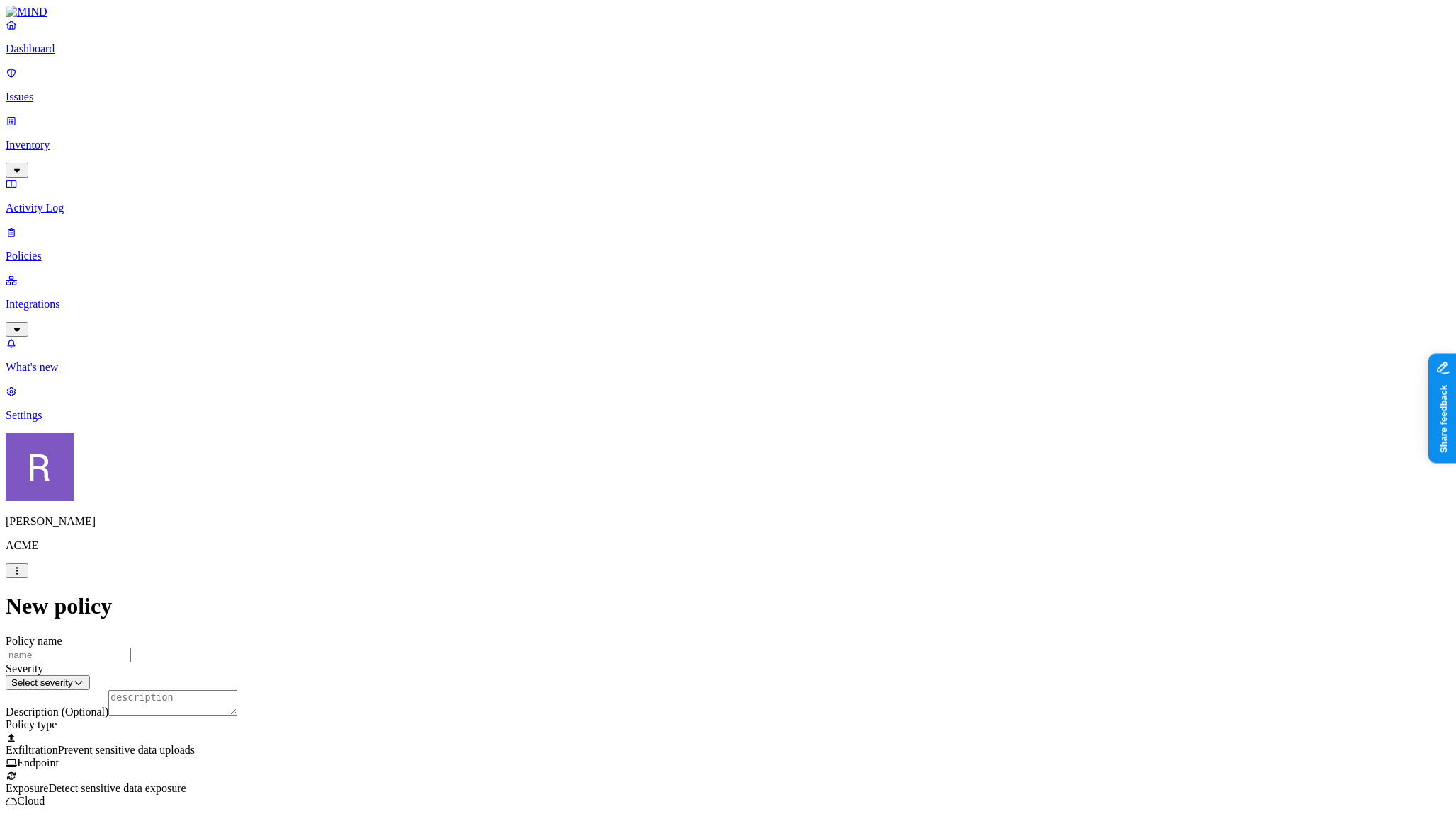
click at [816, 577] on label "OR" at bounding box center [808, 570] width 16 height 12
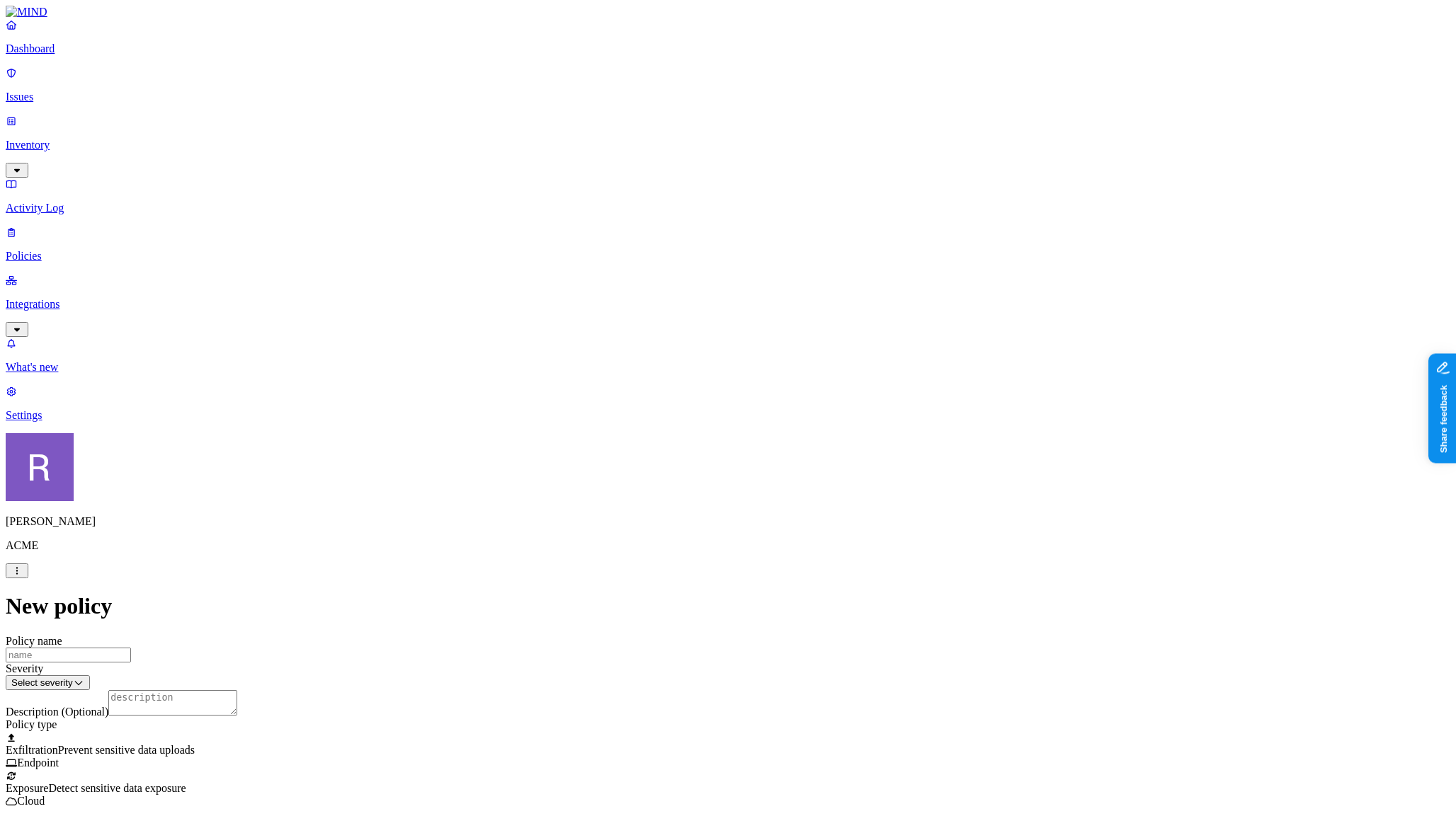
click at [824, 598] on label "AND" at bounding box center [813, 593] width 25 height 12
click at [837, 617] on label "Web Domain" at bounding box center [819, 615] width 37 height 25
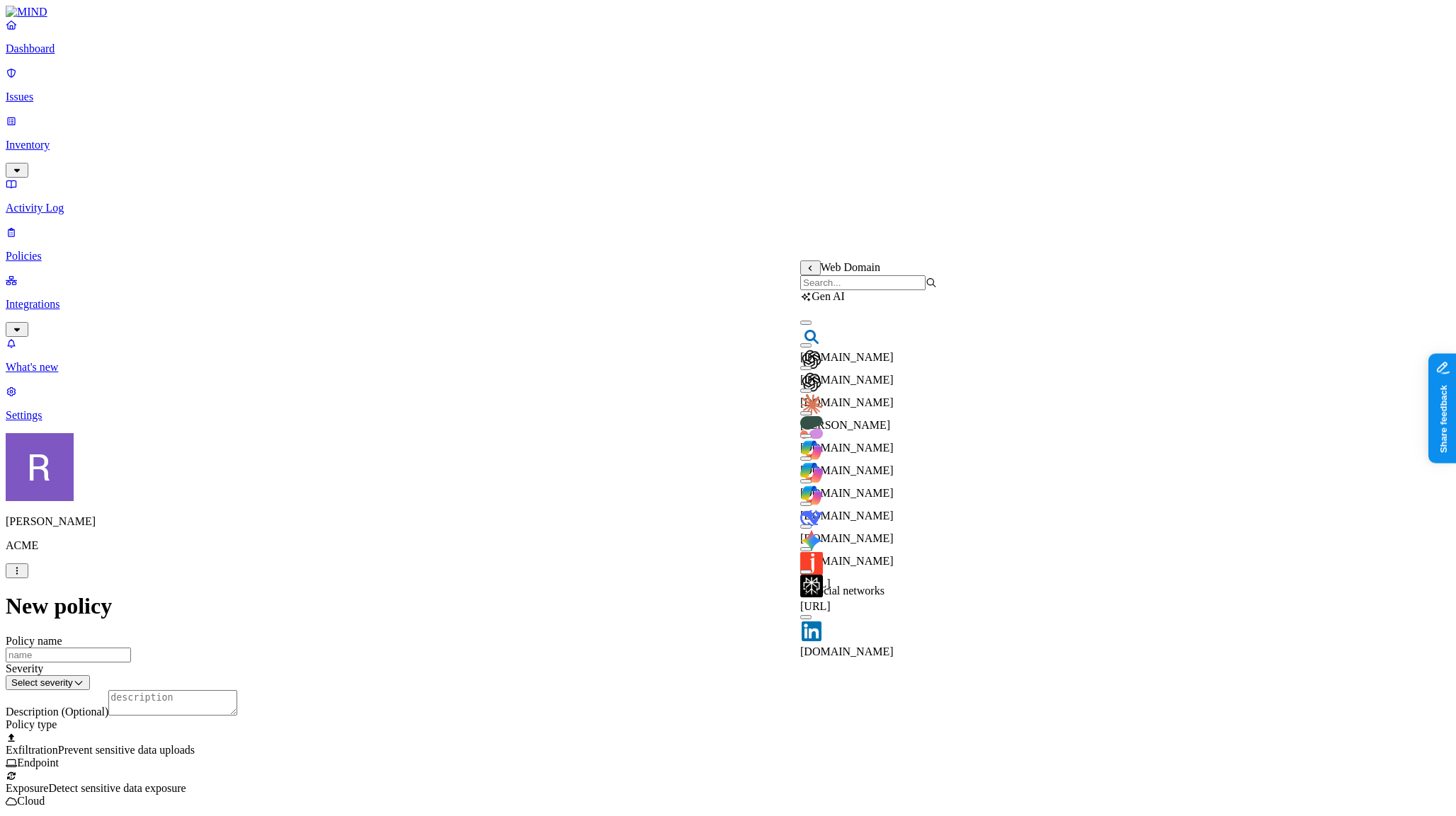
click at [811, 370] on button "button" at bounding box center [806, 368] width 12 height 4
click at [811, 393] on button "button" at bounding box center [806, 391] width 12 height 4
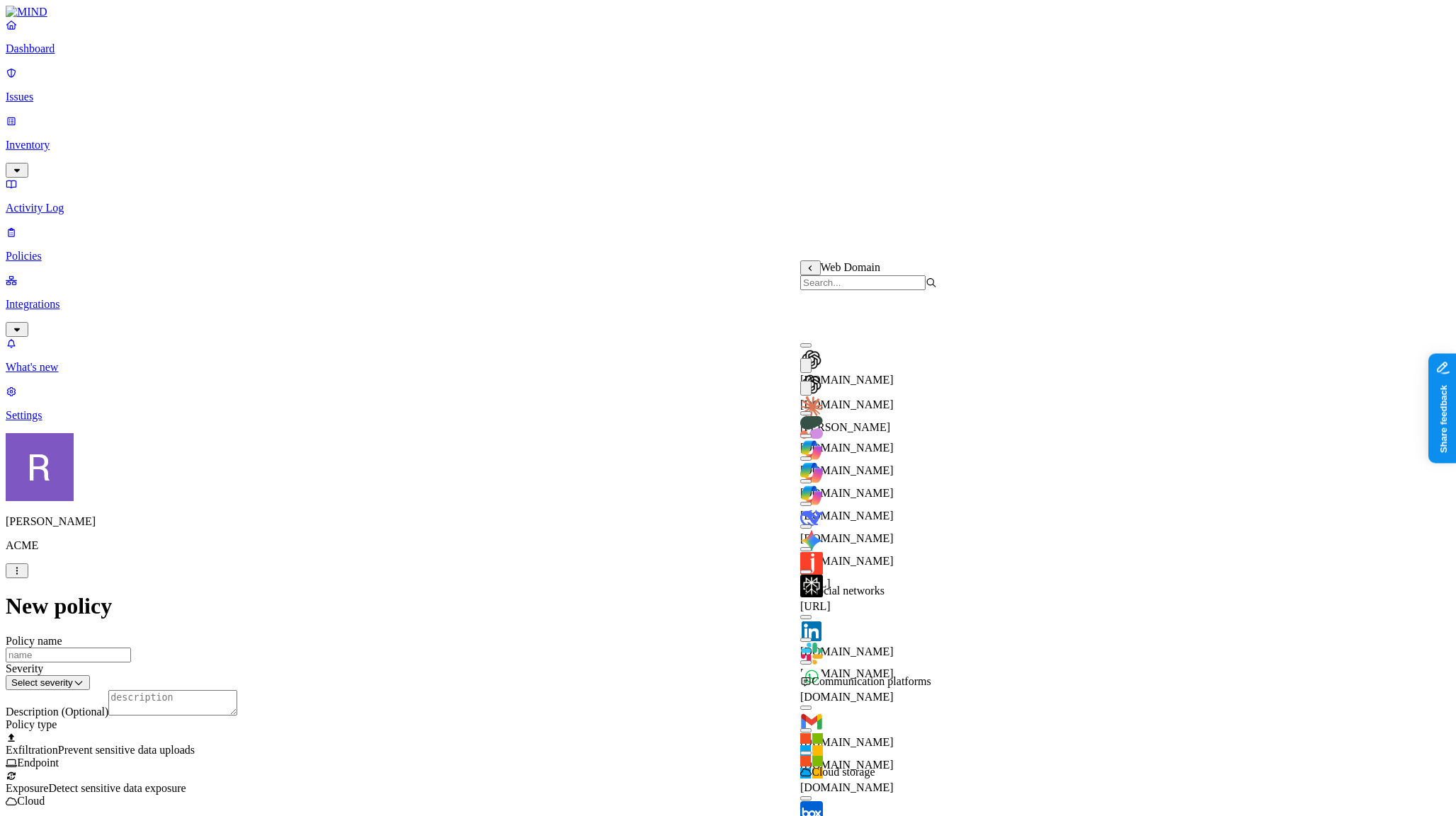
scroll to position [181, 0]
click at [811, 570] on button "button" at bounding box center [806, 572] width 12 height 4
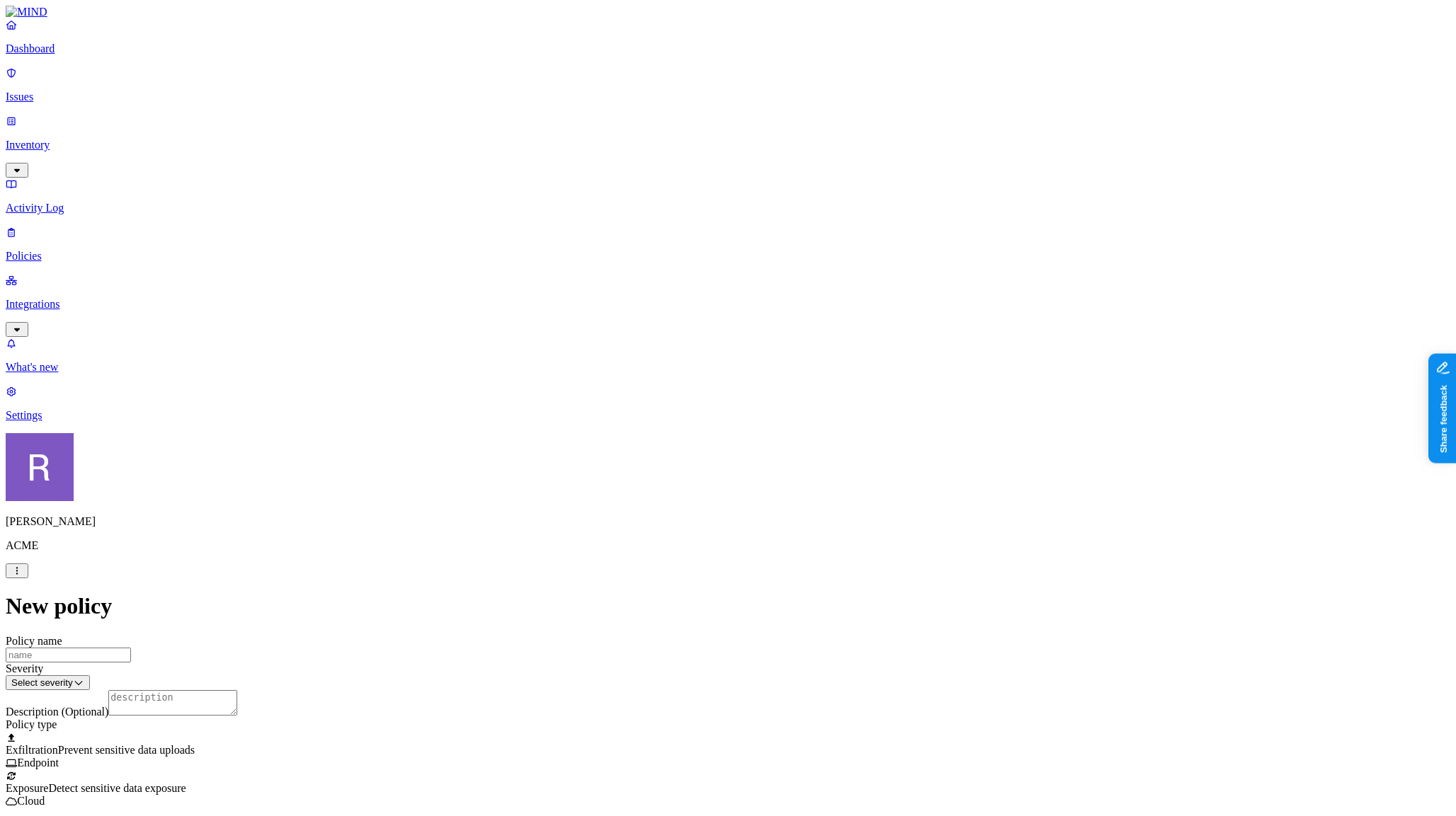
click at [745, 620] on label "is not" at bounding box center [738, 622] width 14 height 25
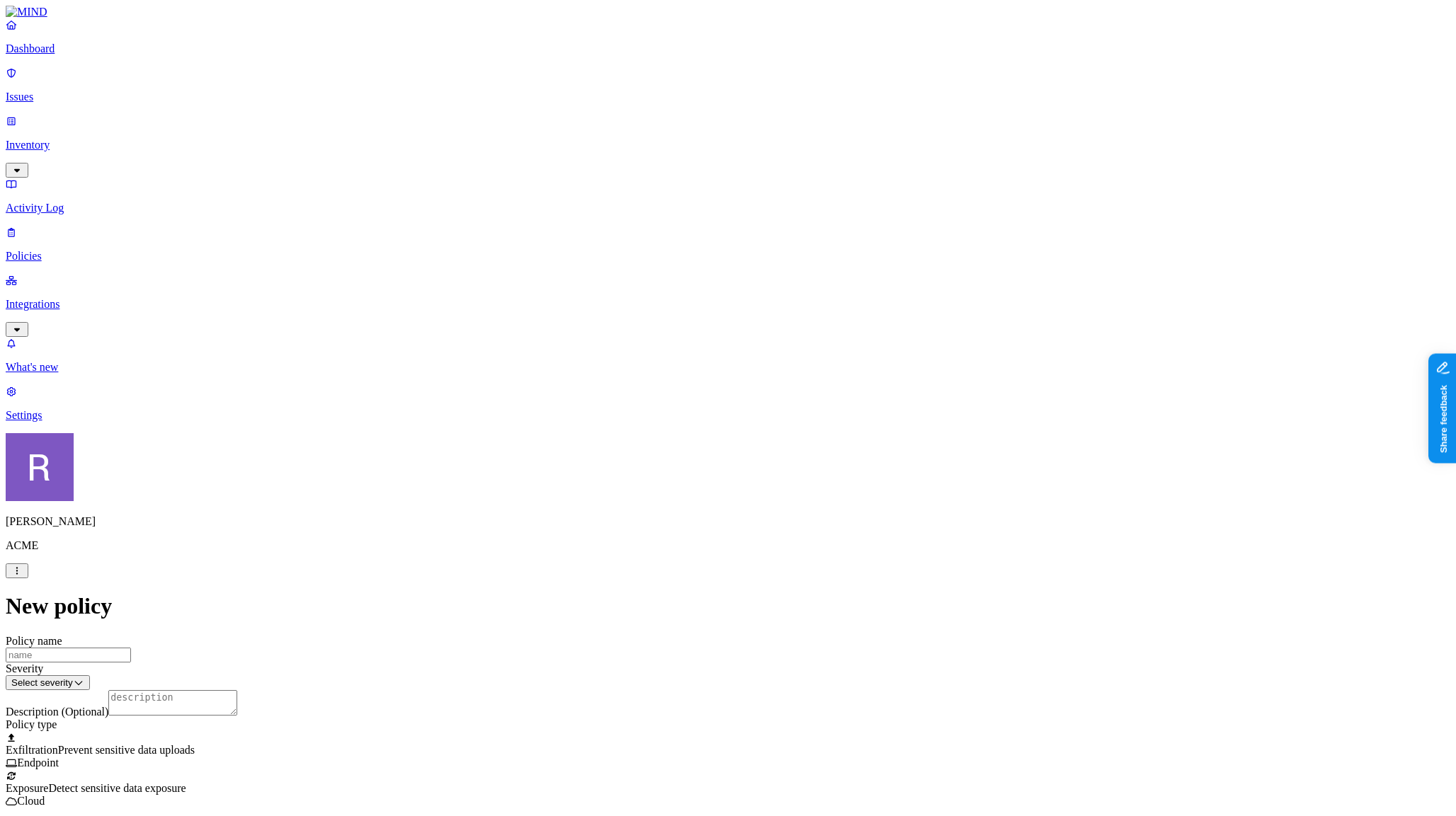
scroll to position [619, 0]
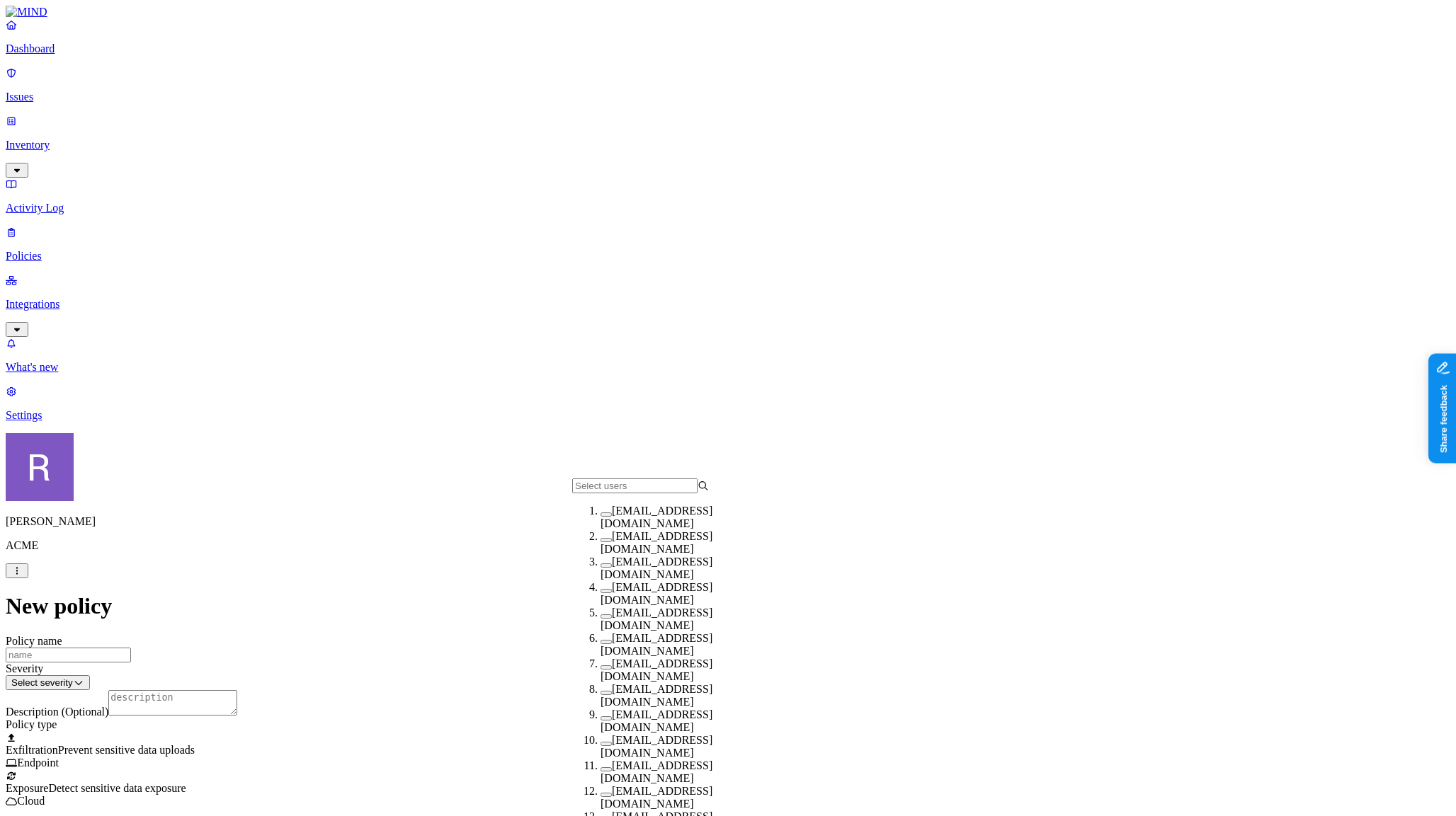
click at [600, 691] on button "button" at bounding box center [606, 692] width 12 height 4
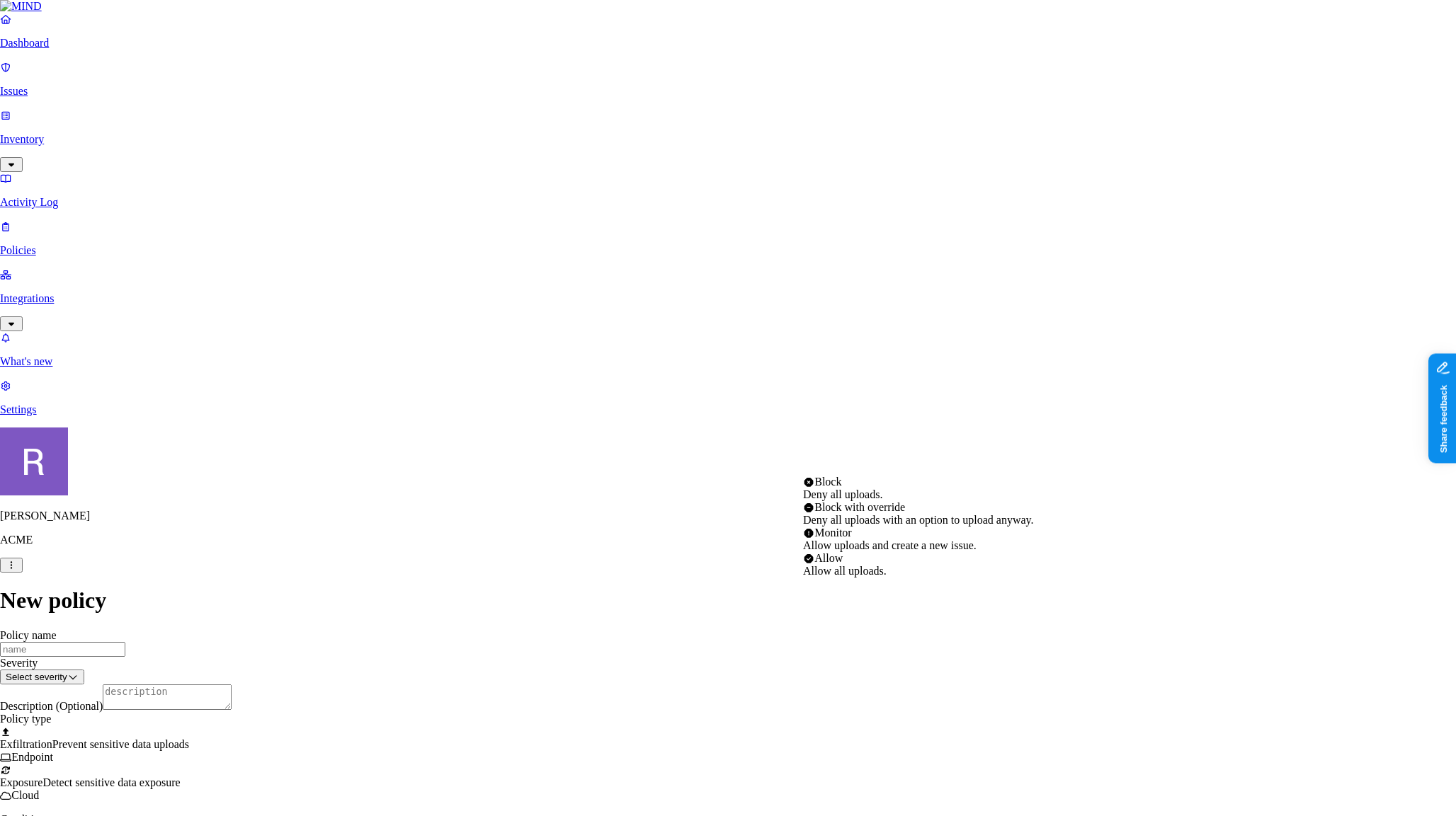
select select "1"
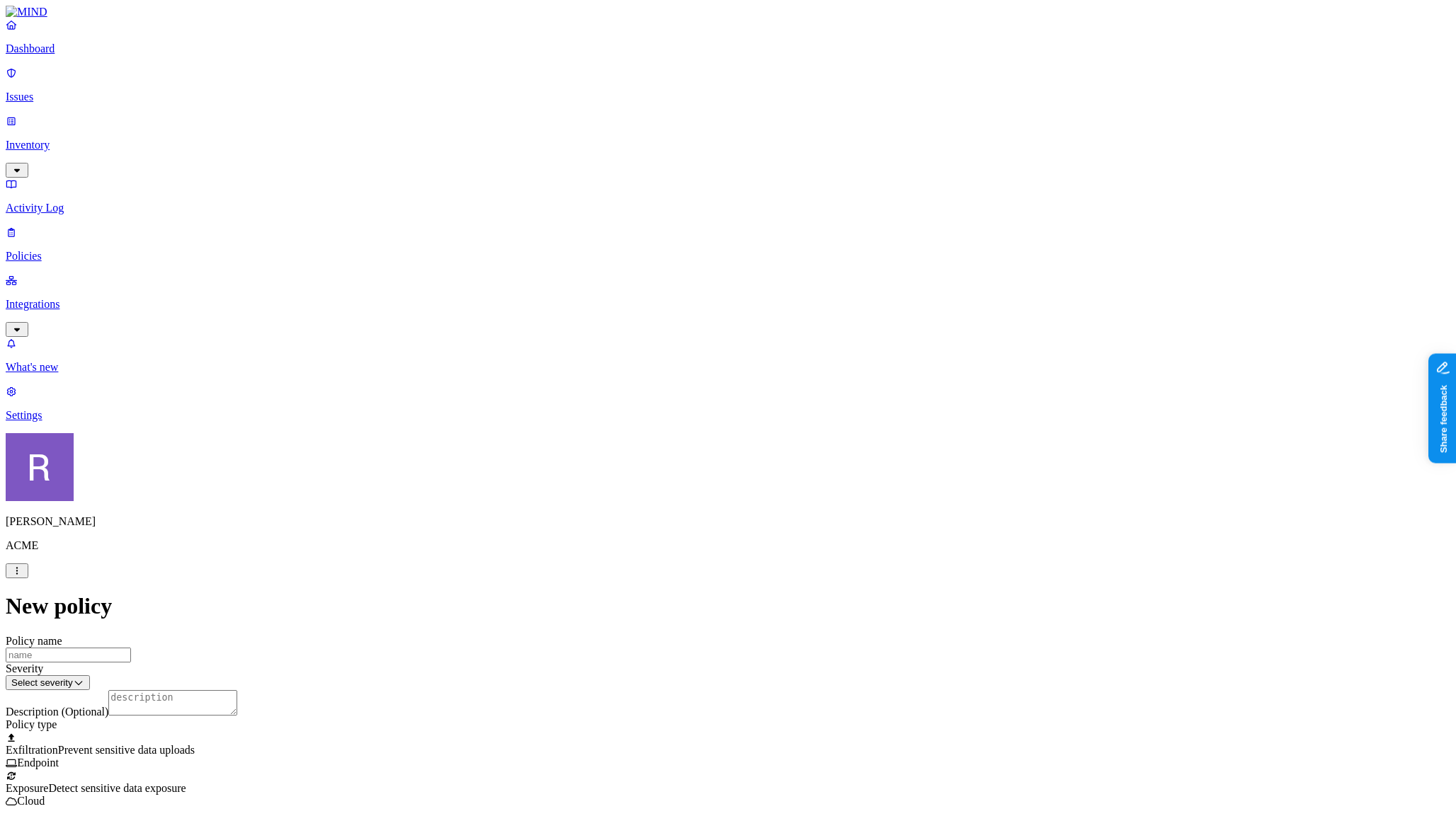
click at [580, 770] on div at bounding box center [728, 770] width 1444 height 0
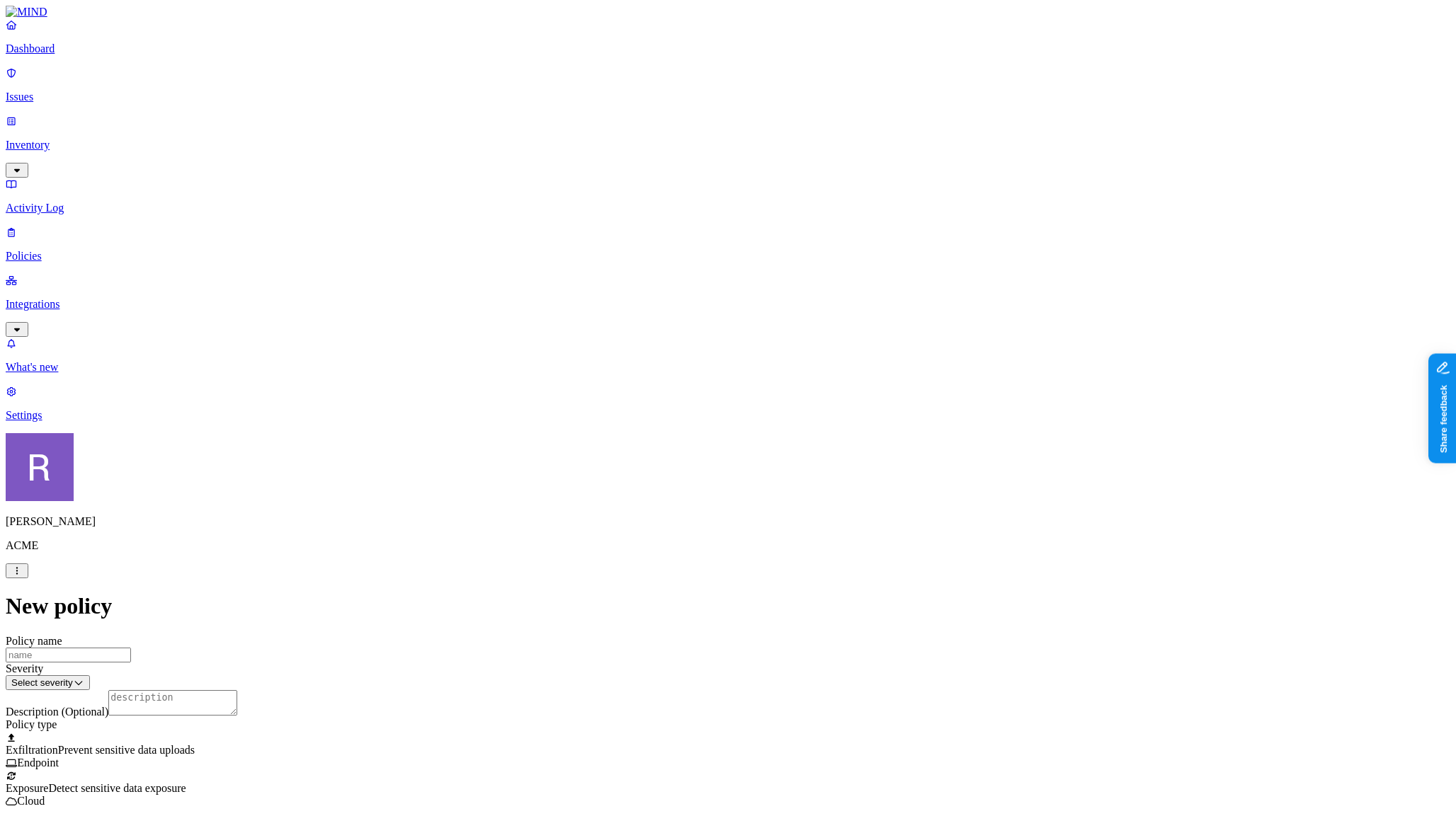
click at [571, 770] on div "Exposure Detect sensitive data exposure Cloud" at bounding box center [728, 789] width 1444 height 38
click at [572, 770] on div at bounding box center [728, 770] width 1444 height 0
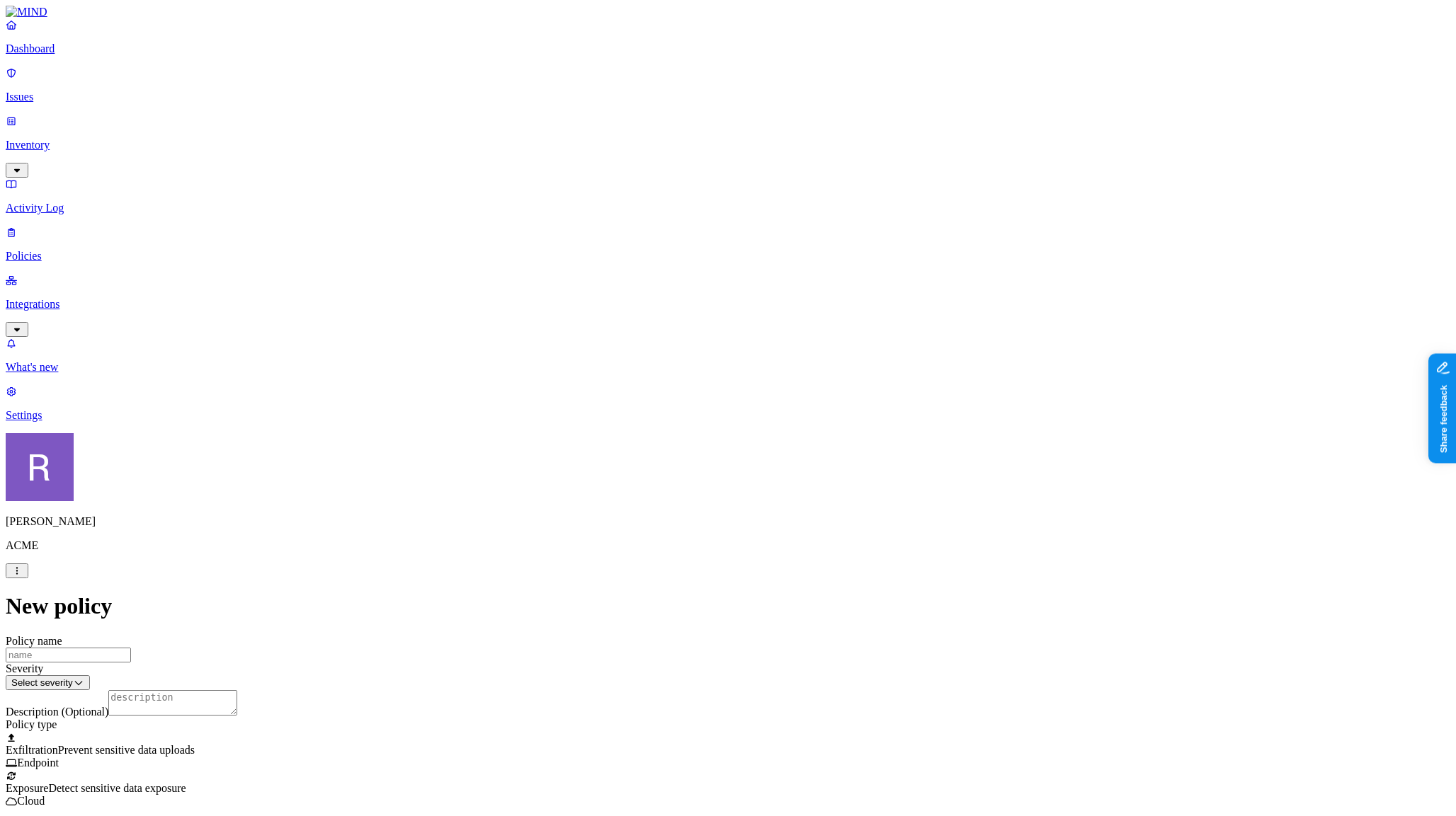
scroll to position [305, 0]
click at [82, 138] on p "Inventory" at bounding box center [728, 144] width 1444 height 12
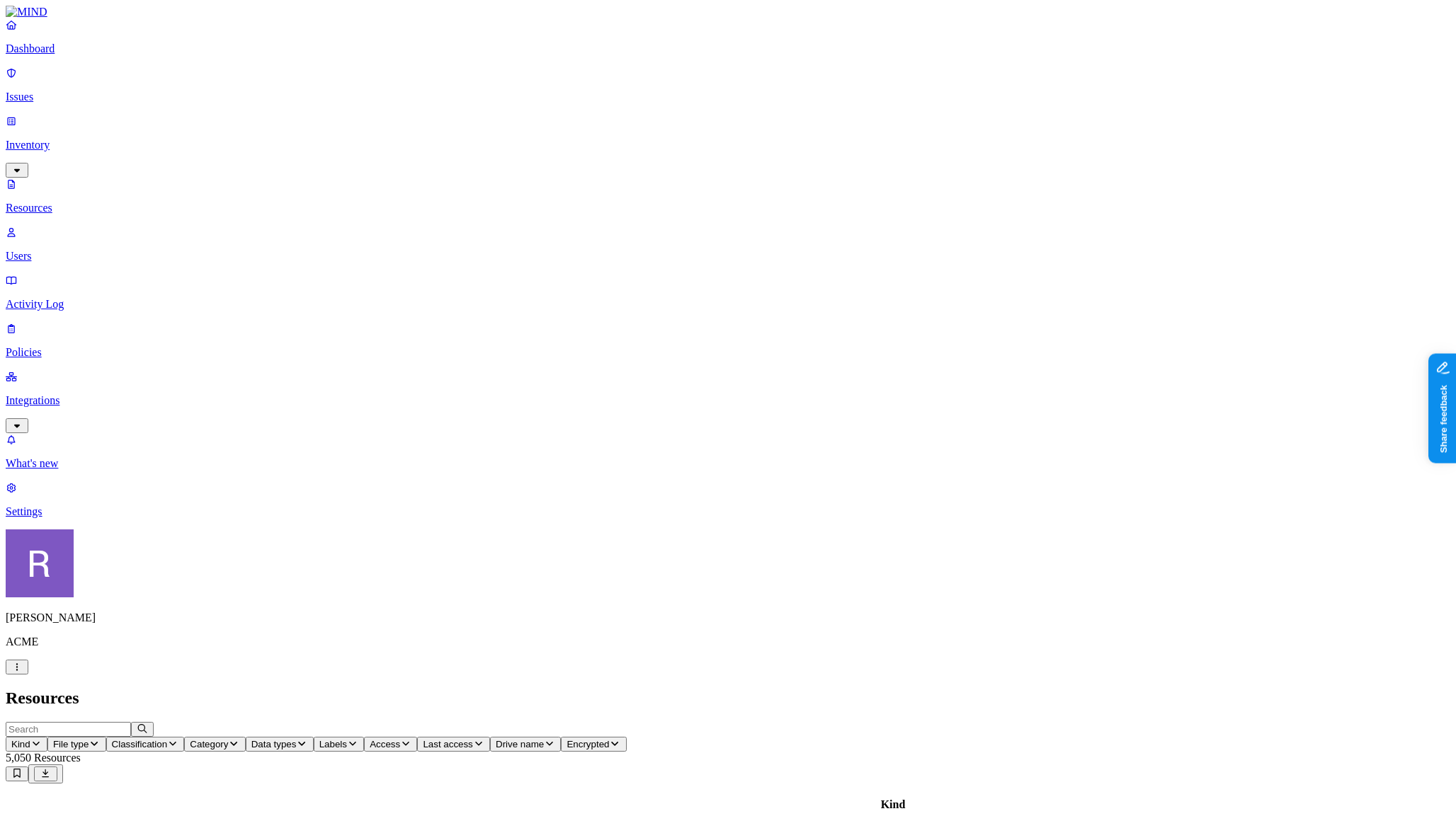
click at [308, 739] on icon "button" at bounding box center [302, 743] width 12 height 9
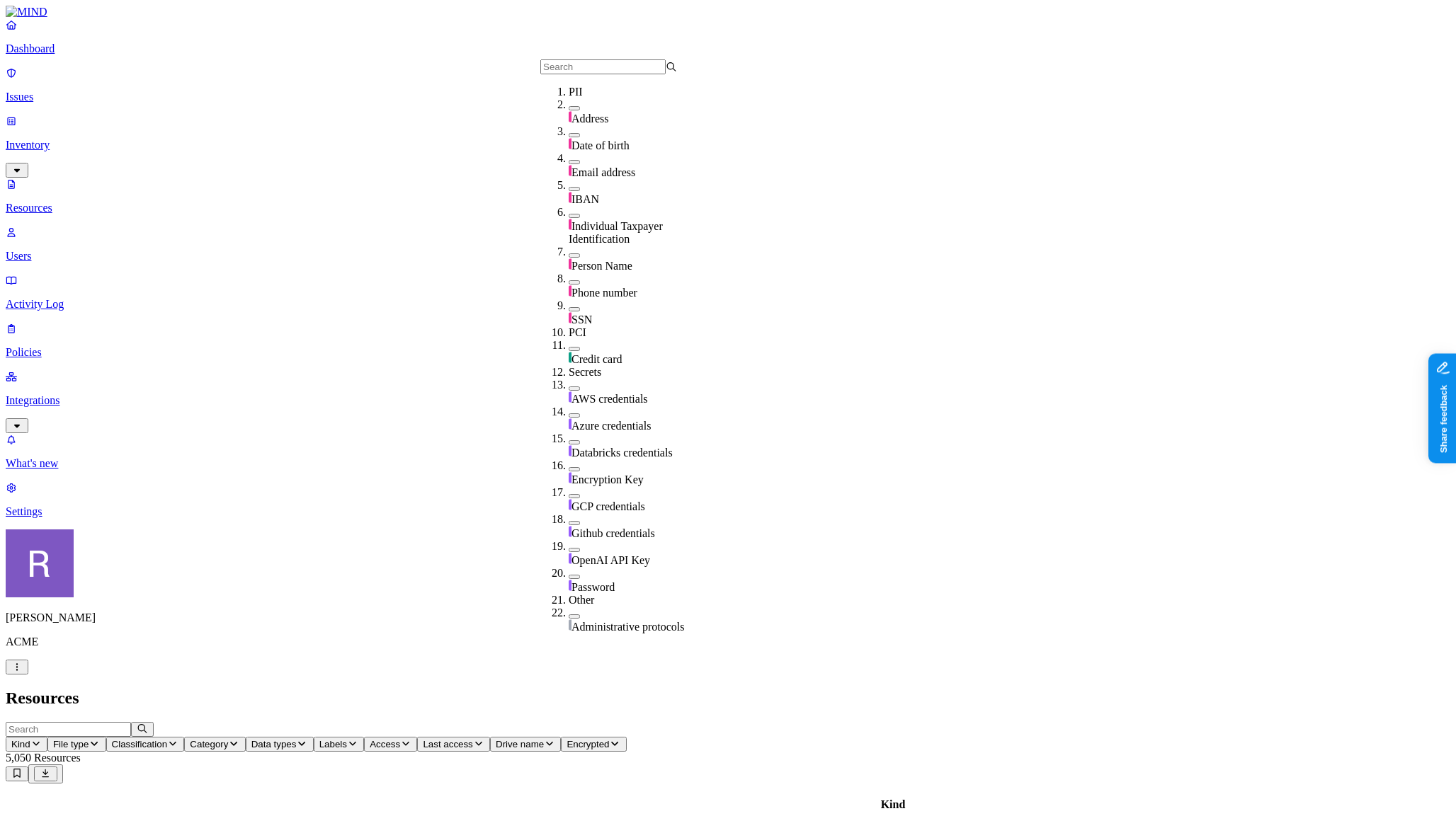
scroll to position [135, 0]
click at [569, 387] on button "button" at bounding box center [575, 388] width 12 height 4
click at [729, 722] on div "Kind File type Classification Category Data types: AWS credentials Labels Acces…" at bounding box center [728, 737] width 1444 height 30
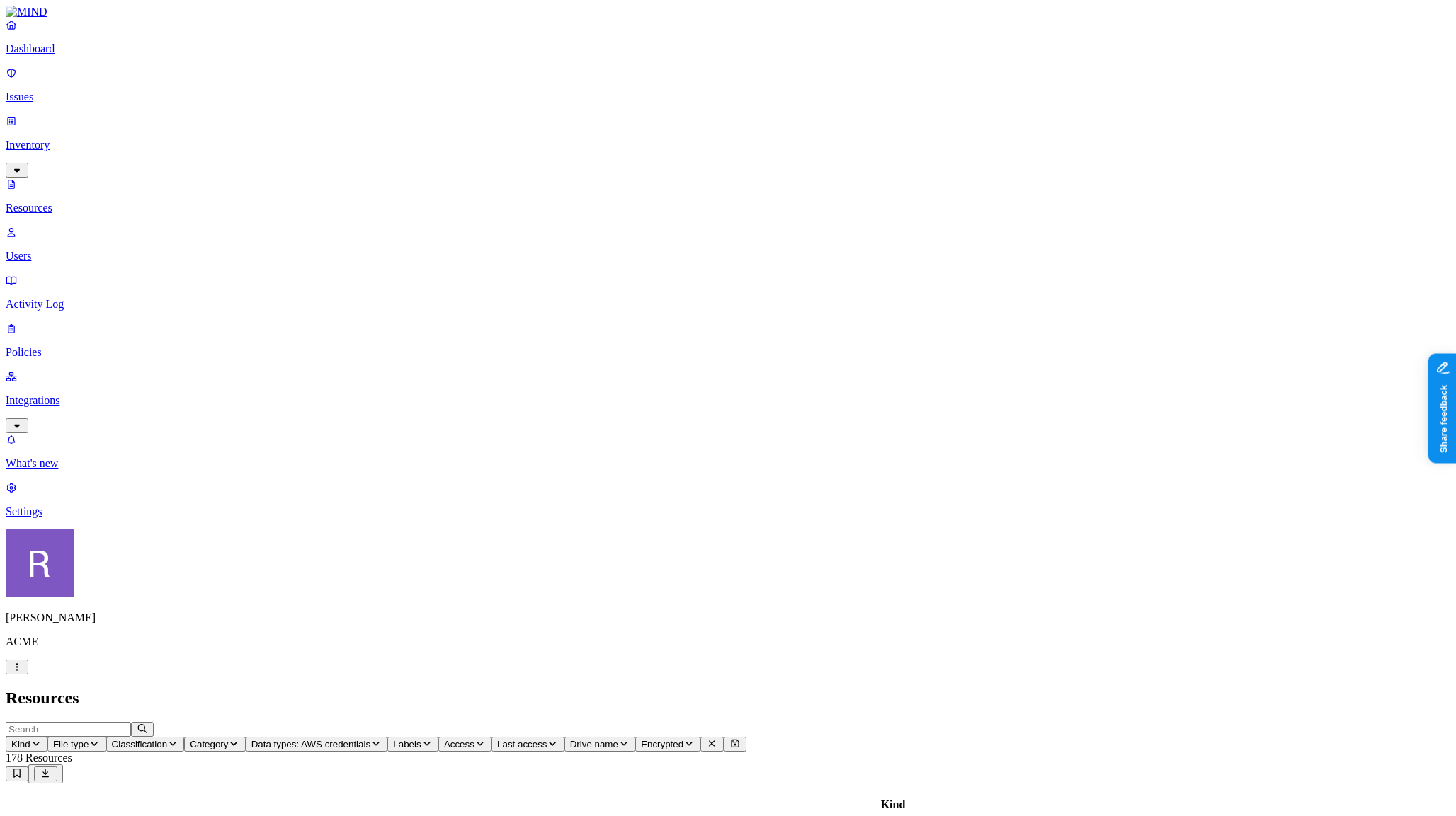
click at [475, 739] on span "Access" at bounding box center [459, 744] width 31 height 11
click at [760, 283] on button "button" at bounding box center [766, 284] width 12 height 4
click at [709, 689] on header "Resources" at bounding box center [728, 698] width 1444 height 19
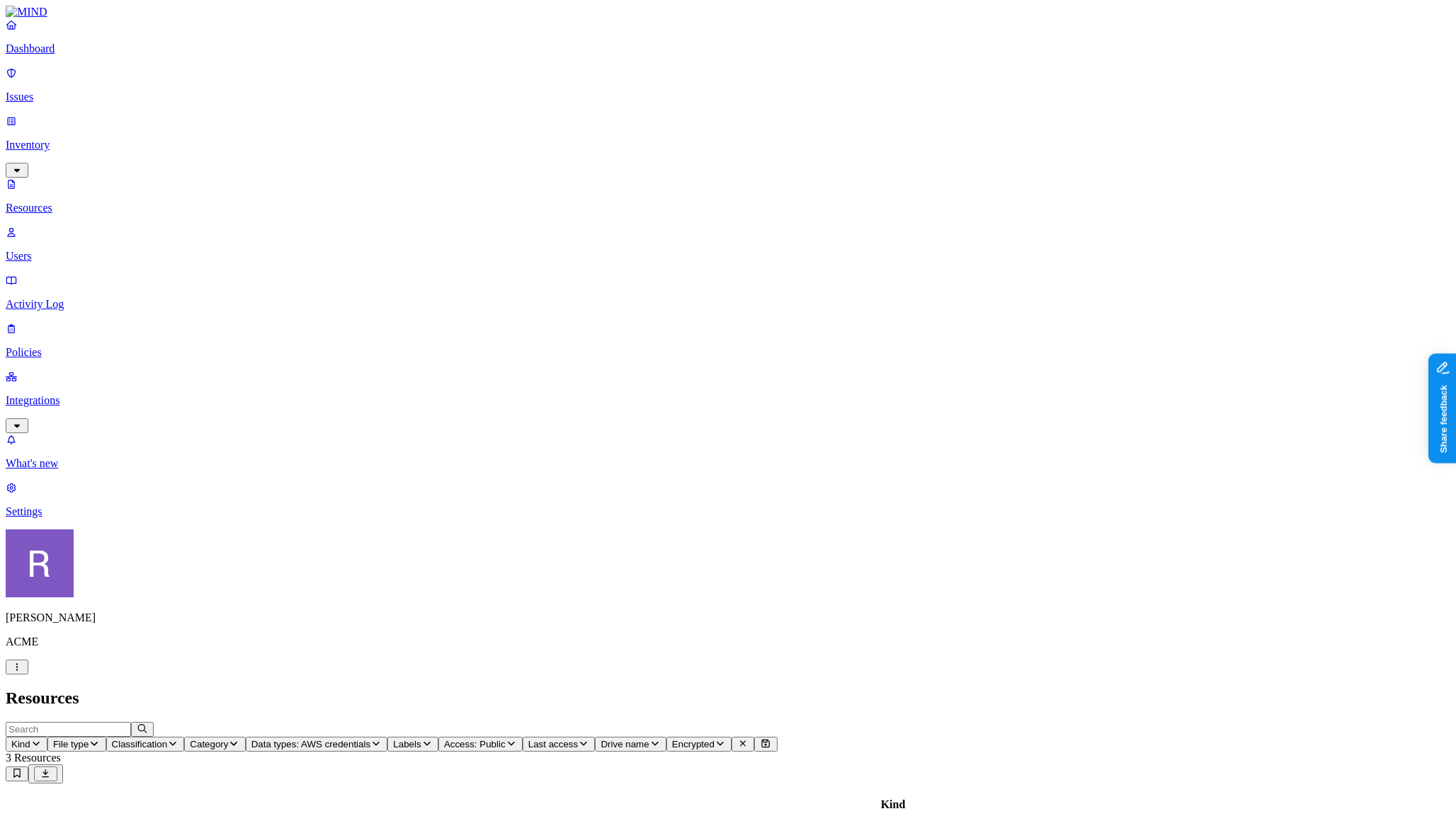
click at [93, 250] on p "Users" at bounding box center [728, 256] width 1444 height 12
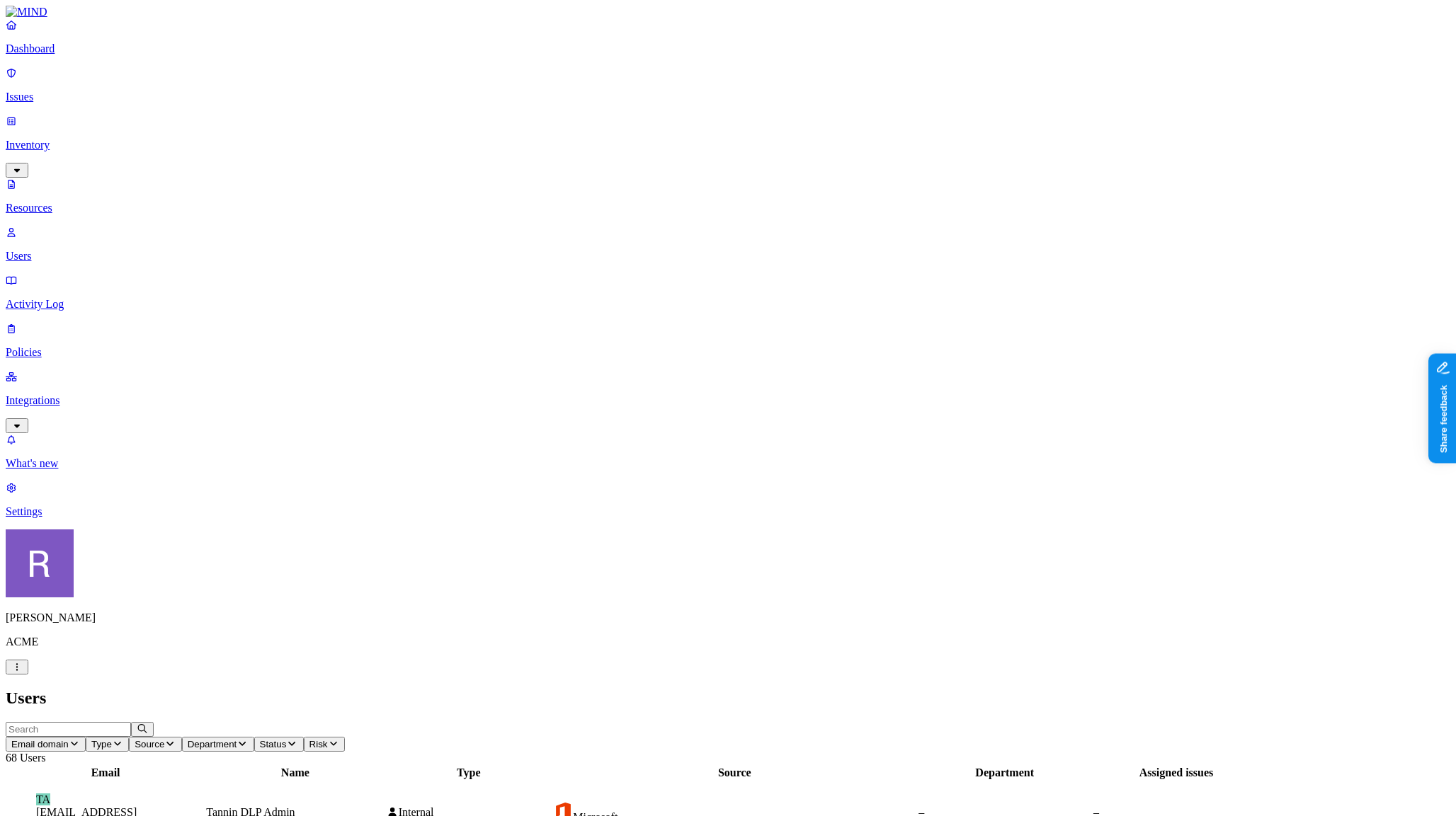
drag, startPoint x: 1218, startPoint y: 368, endPoint x: 1258, endPoint y: 369, distance: 40.0
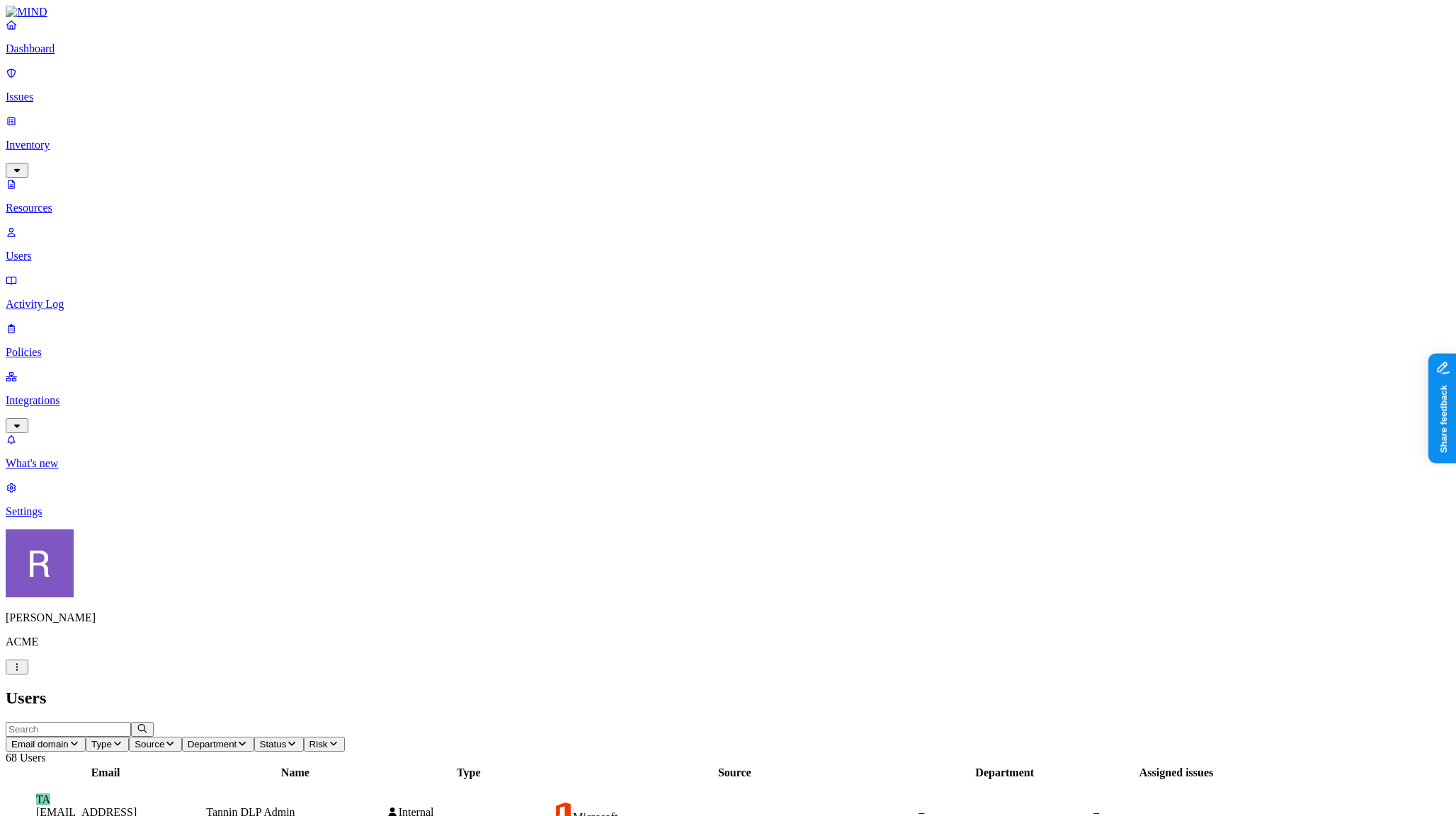
drag, startPoint x: 1176, startPoint y: 271, endPoint x: 1252, endPoint y: 282, distance: 76.8
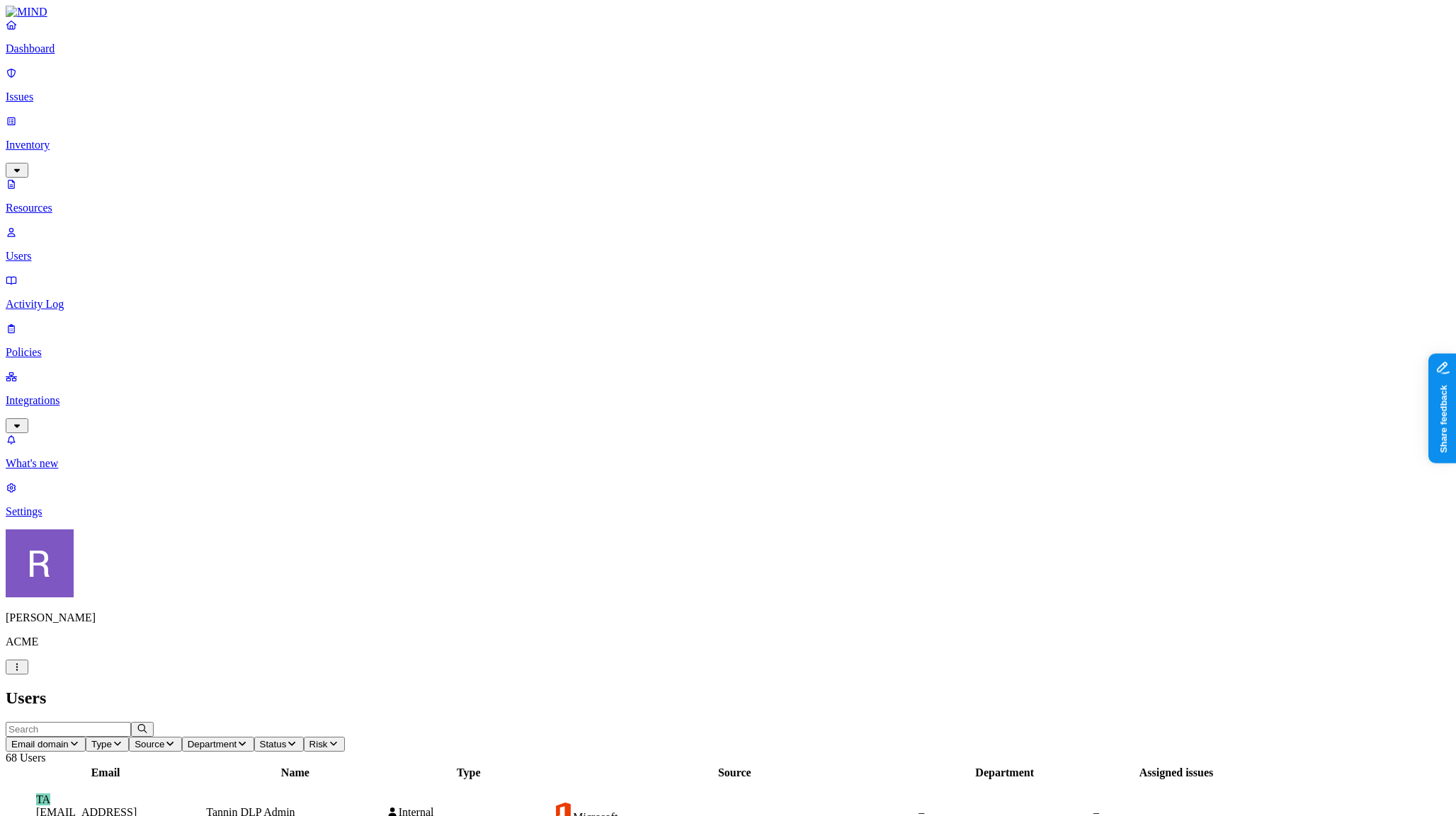
click at [98, 55] on p "Dashboard" at bounding box center [728, 49] width 1444 height 12
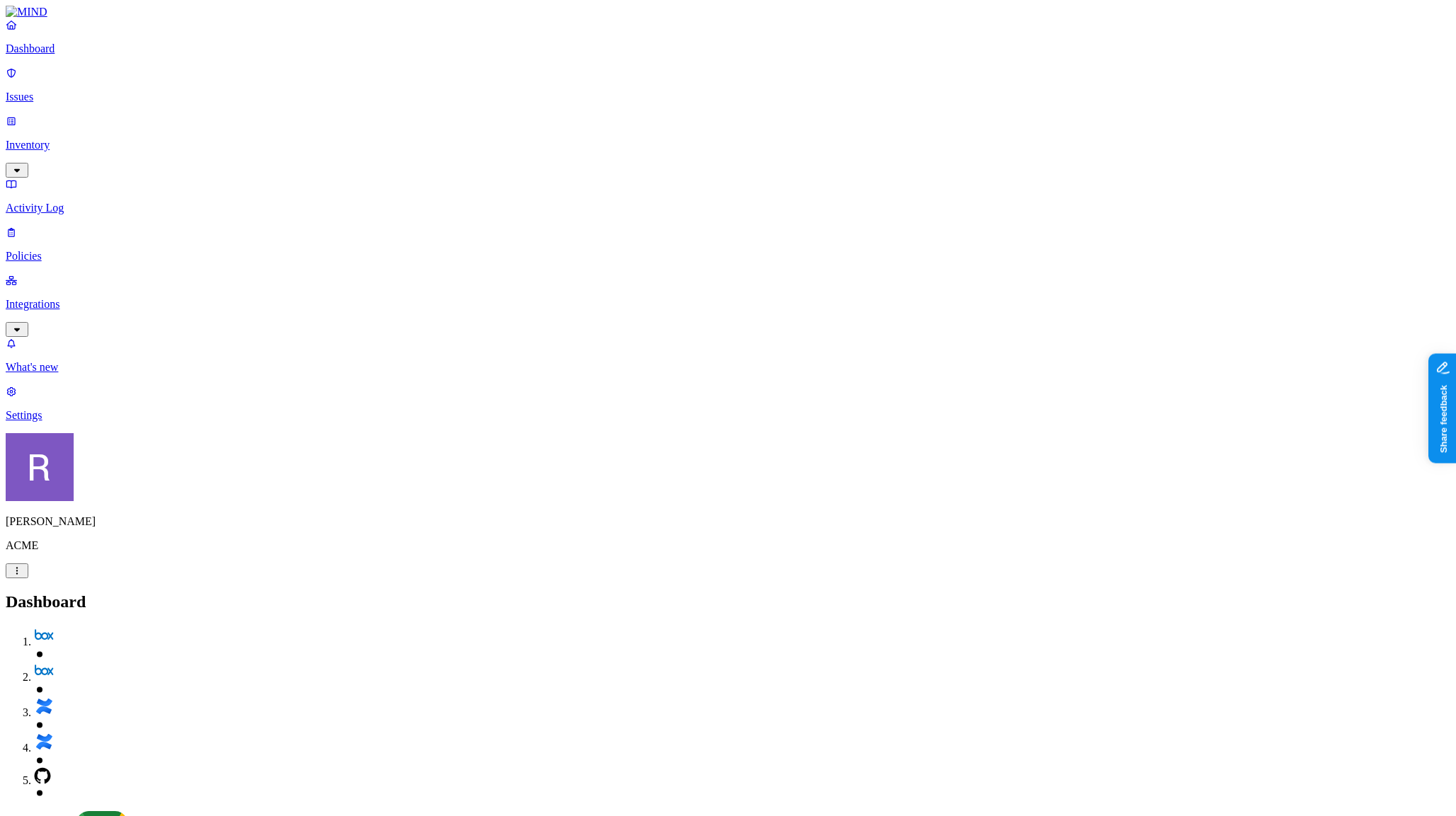
click at [51, 250] on p "Policies" at bounding box center [728, 256] width 1444 height 12
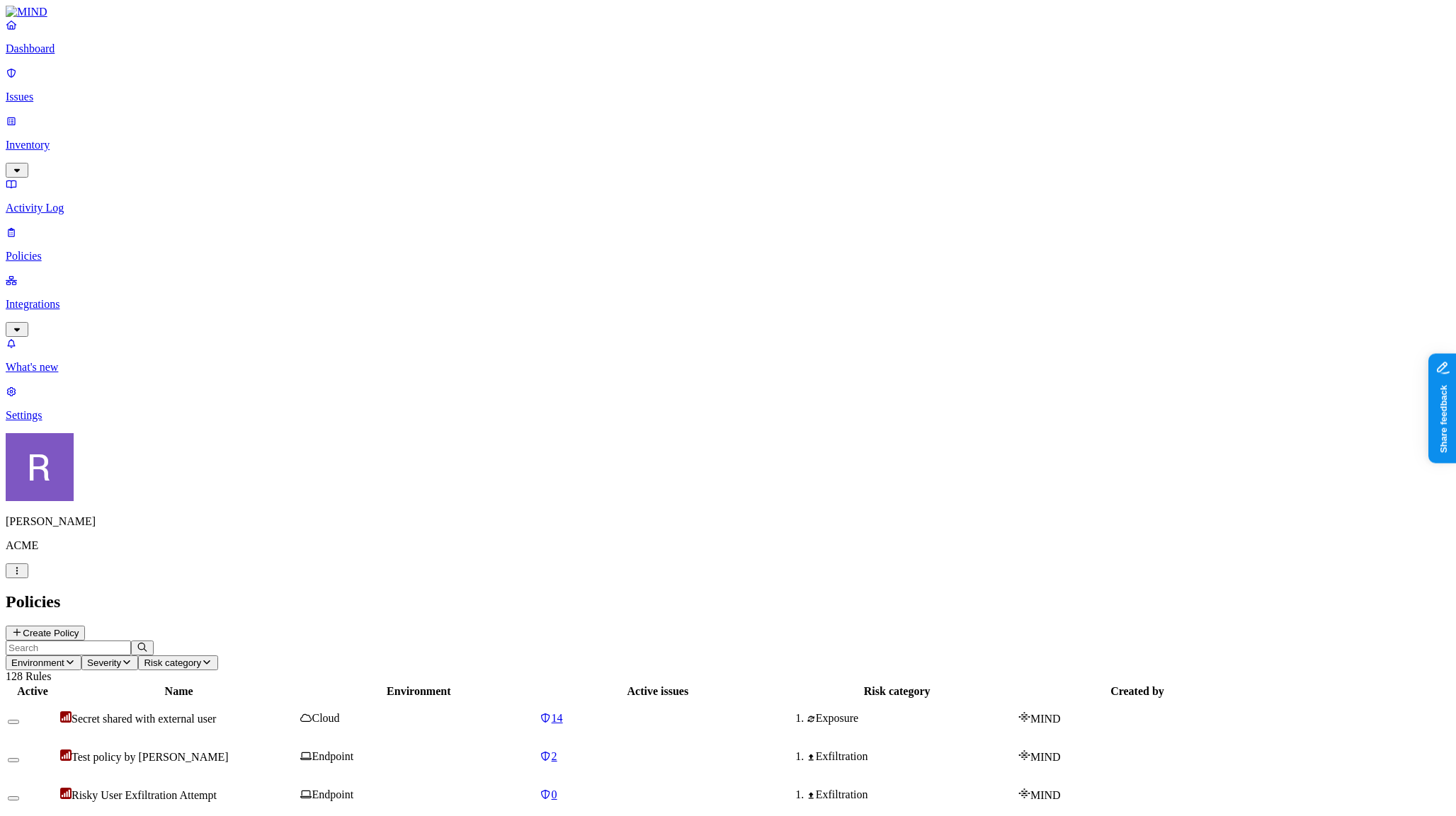
click at [82, 298] on p "Integrations" at bounding box center [728, 304] width 1444 height 12
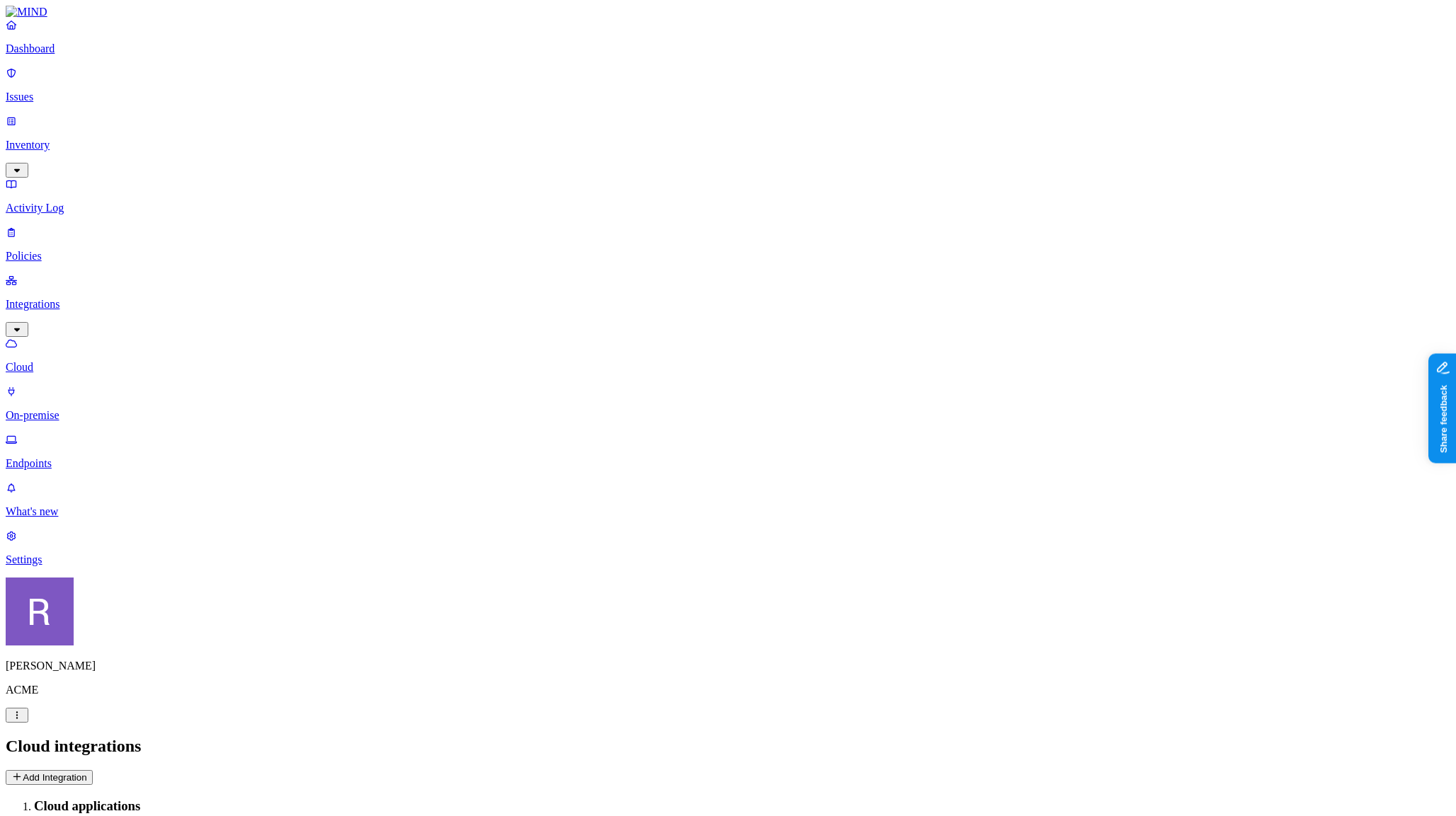
click at [93, 771] on button "Add Integration" at bounding box center [49, 778] width 87 height 15
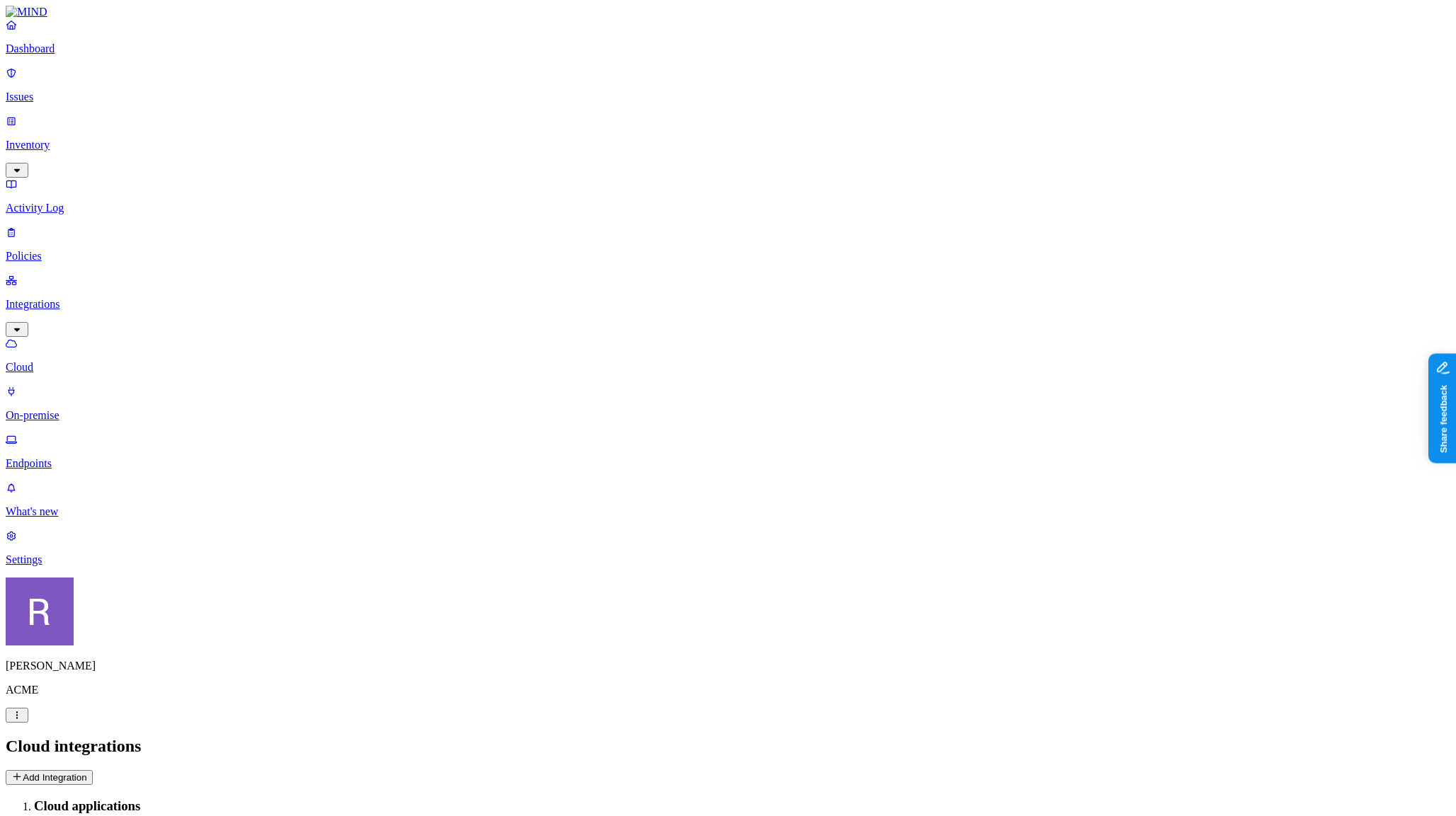
click at [589, 737] on div "Cloud integrations Add Integration" at bounding box center [728, 761] width 1444 height 48
click at [65, 202] on p "Activity Log" at bounding box center [728, 208] width 1444 height 12
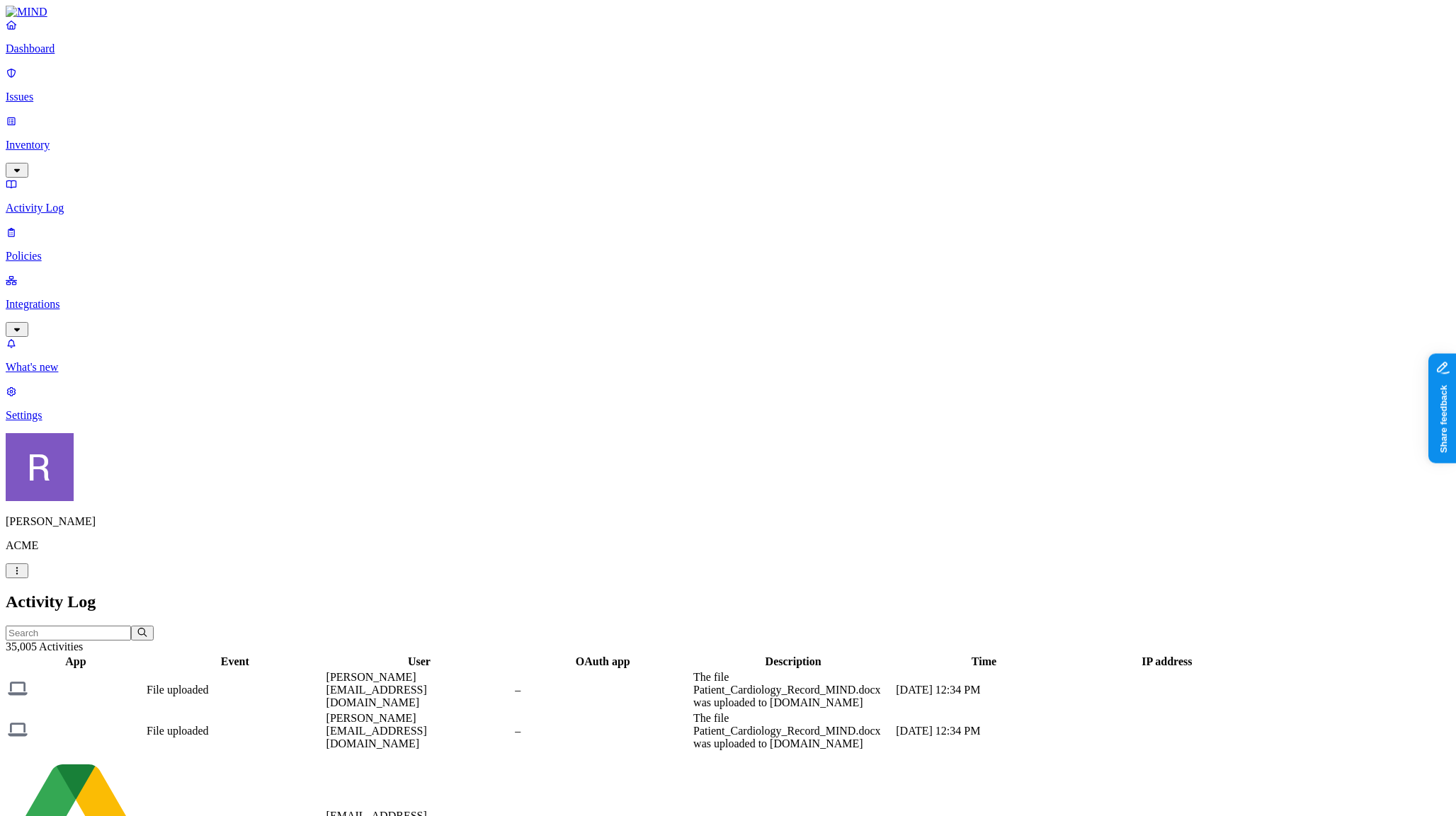
click at [90, 138] on p "Inventory" at bounding box center [728, 144] width 1444 height 12
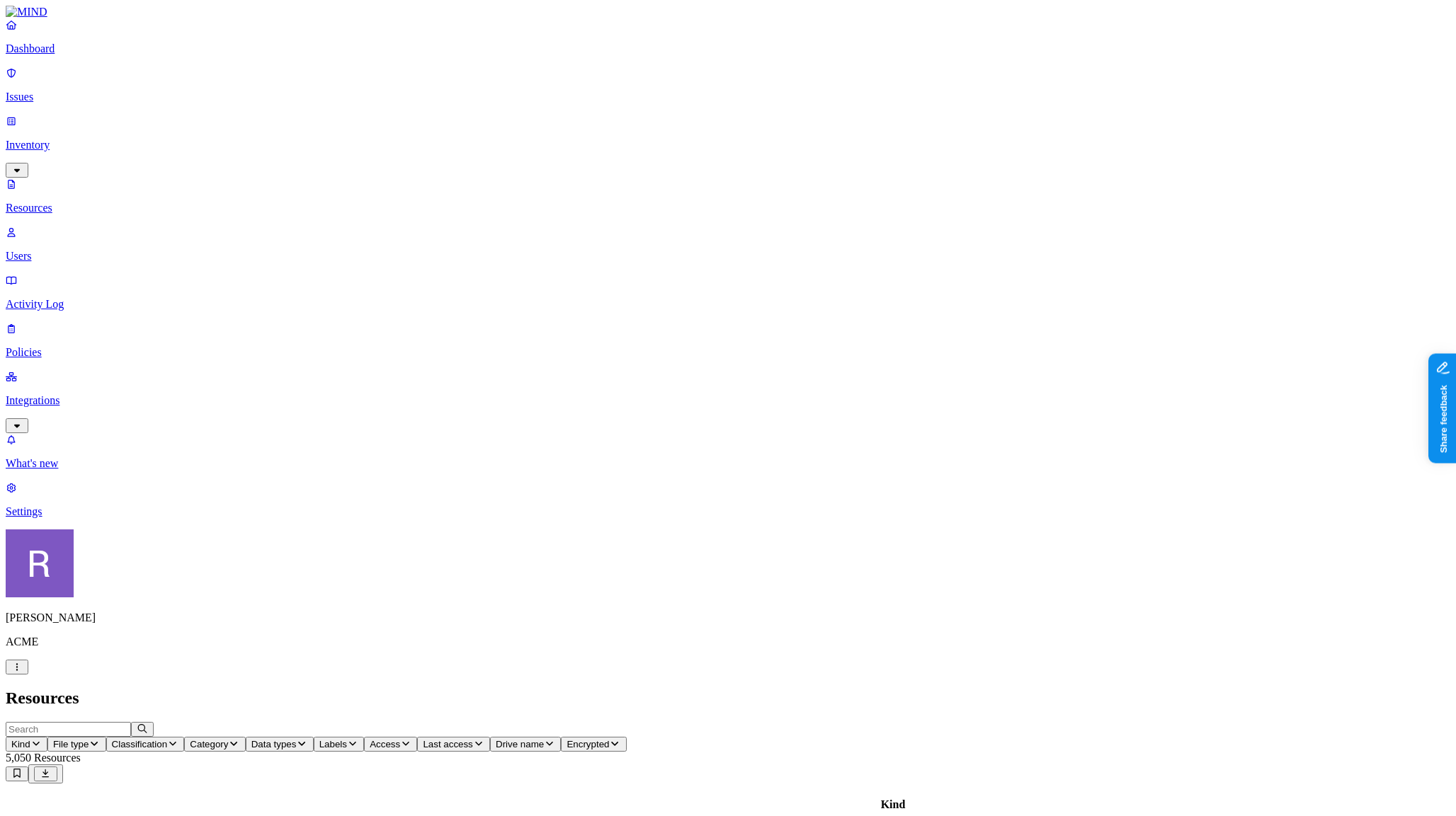
click at [168, 739] on span "Classification" at bounding box center [140, 744] width 56 height 11
click at [228, 739] on span "Category" at bounding box center [209, 744] width 38 height 11
click at [297, 739] on span "Data types" at bounding box center [274, 744] width 45 height 11
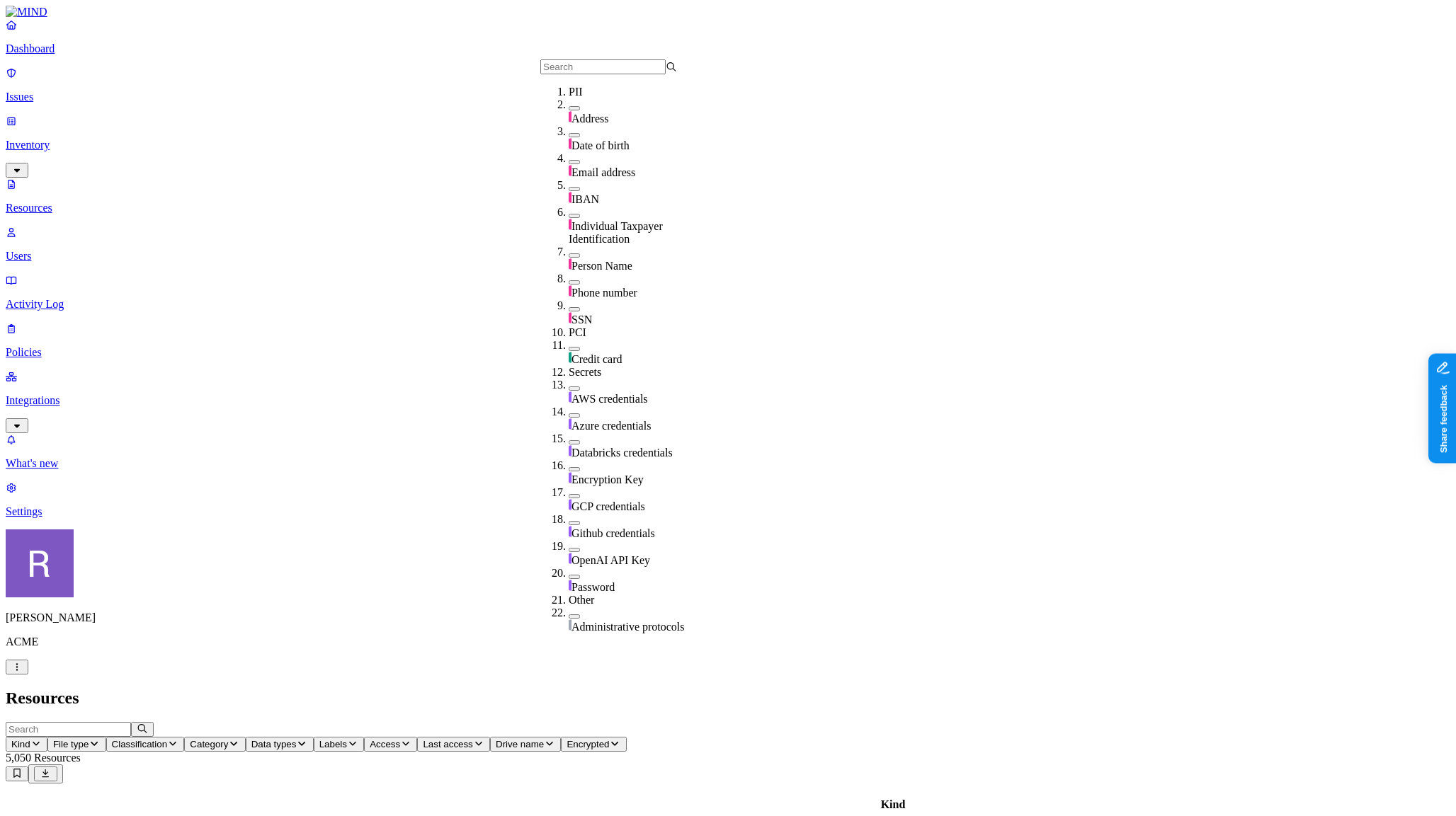
scroll to position [128, 0]
click at [347, 739] on span "Labels" at bounding box center [333, 744] width 28 height 11
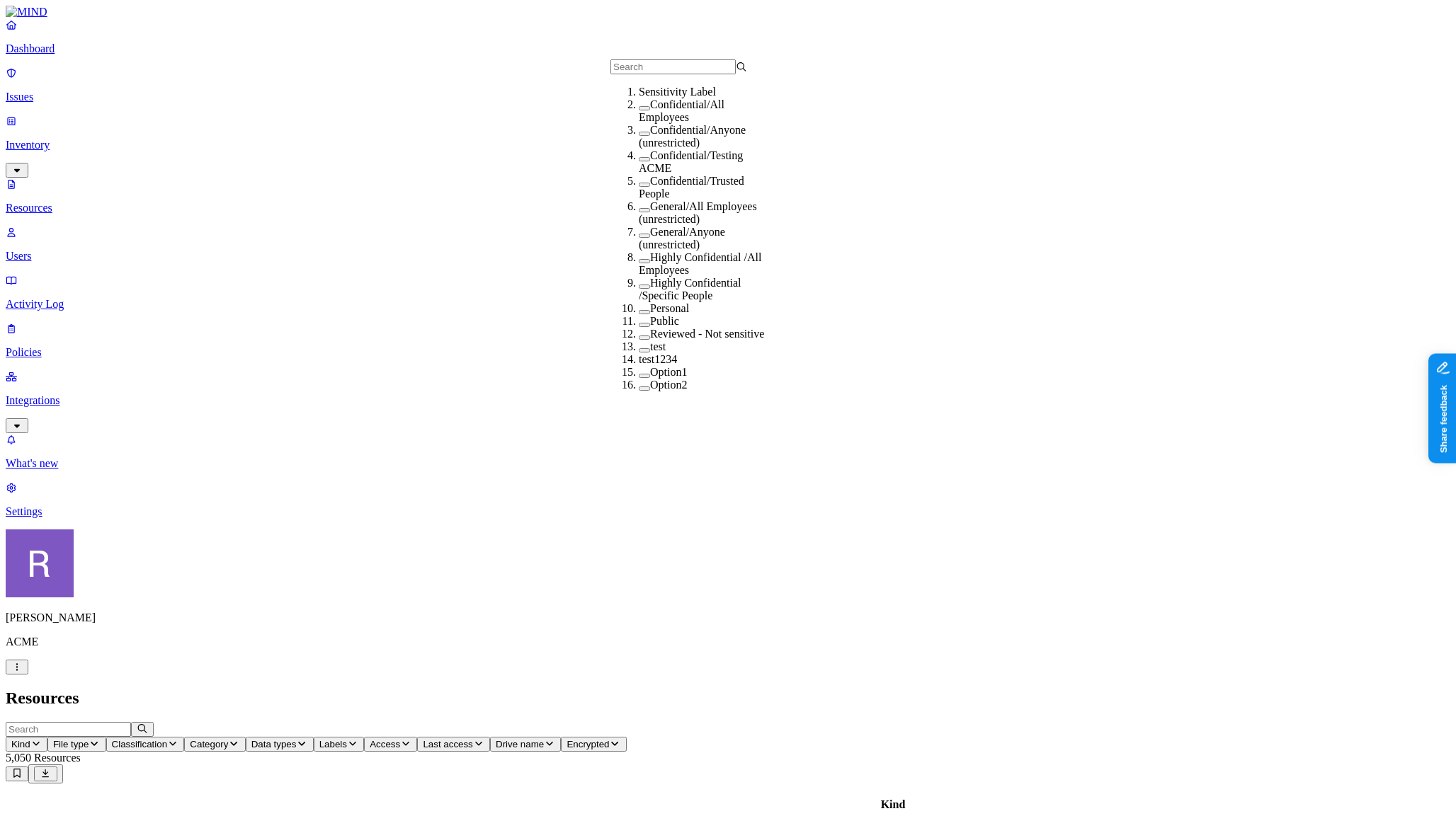
click at [400, 739] on span "Access" at bounding box center [384, 744] width 31 height 11
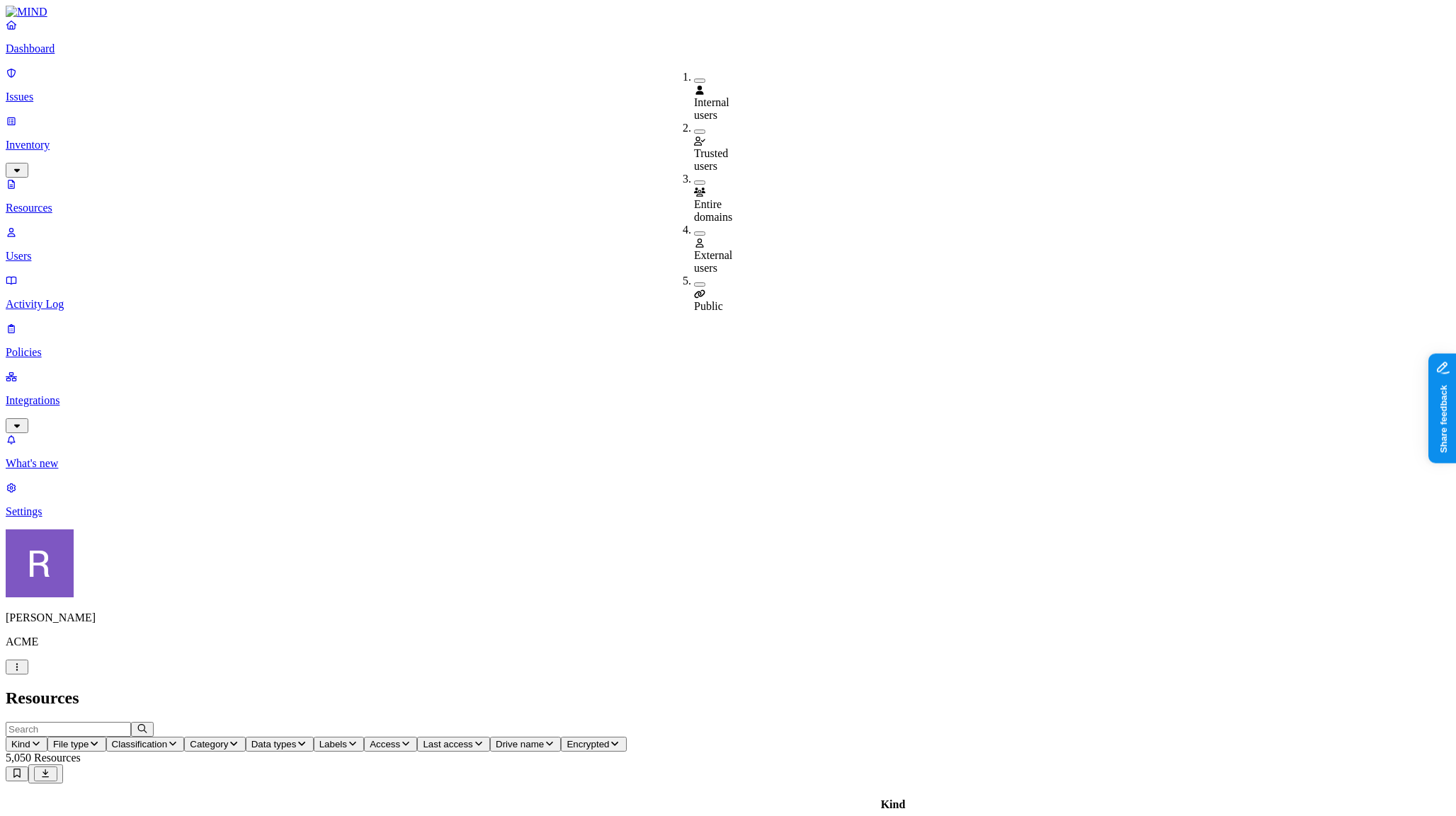
click at [797, 689] on h2 "Resources" at bounding box center [728, 698] width 1444 height 19
click at [54, 55] on p "Dashboard" at bounding box center [728, 49] width 1444 height 12
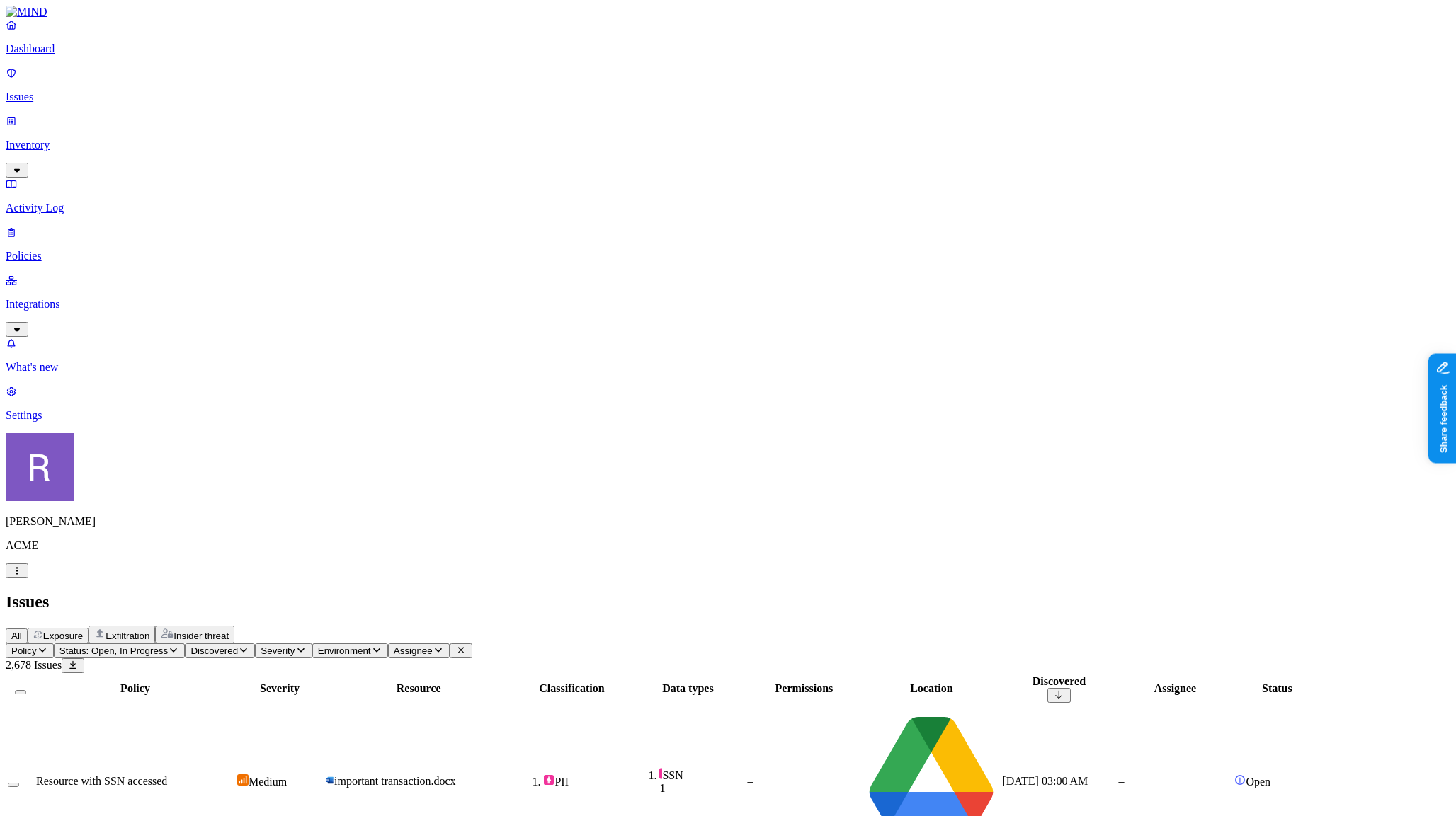
scroll to position [232, 0]
